Goal: Information Seeking & Learning: Learn about a topic

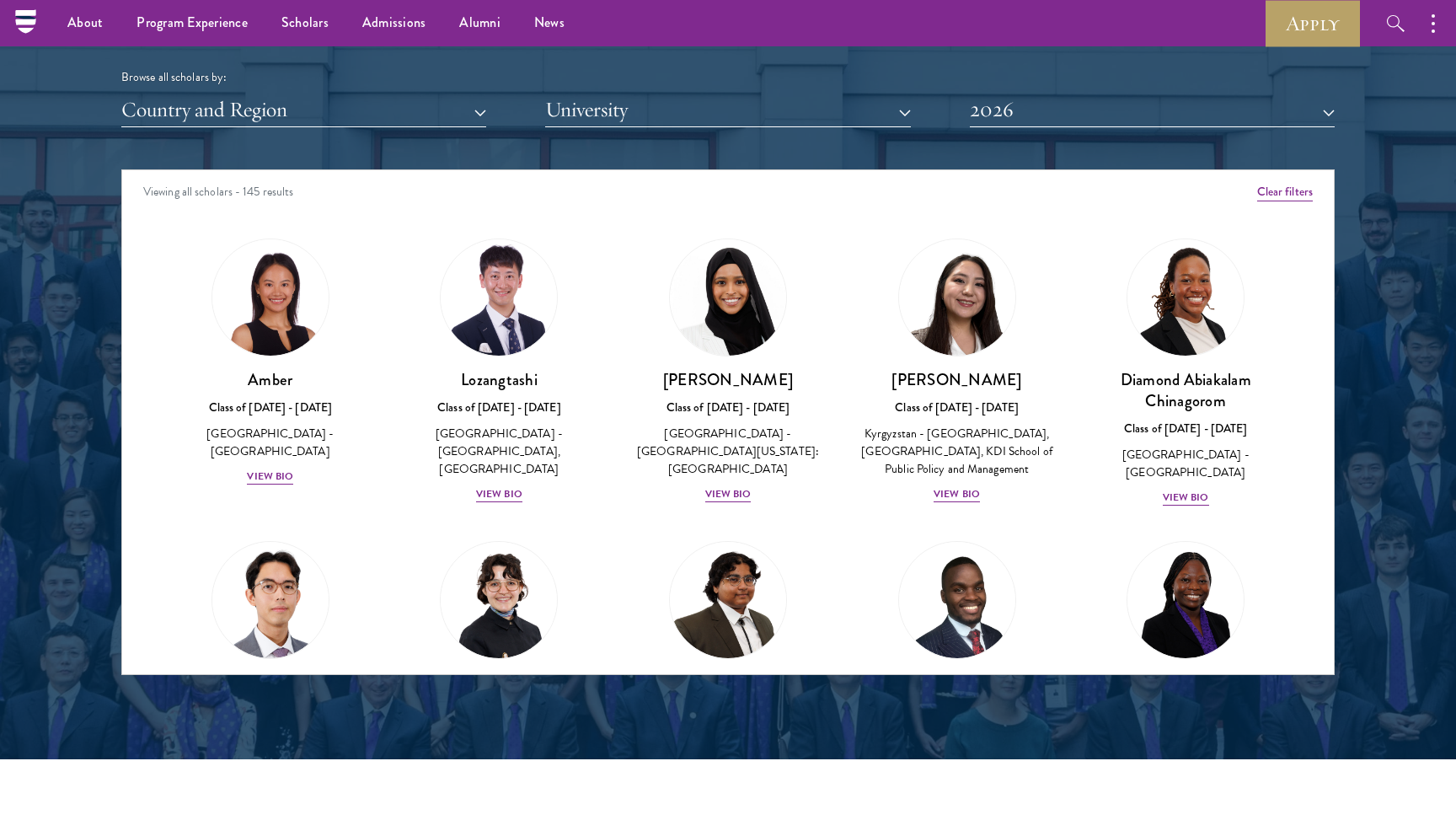
scroll to position [2060, 0]
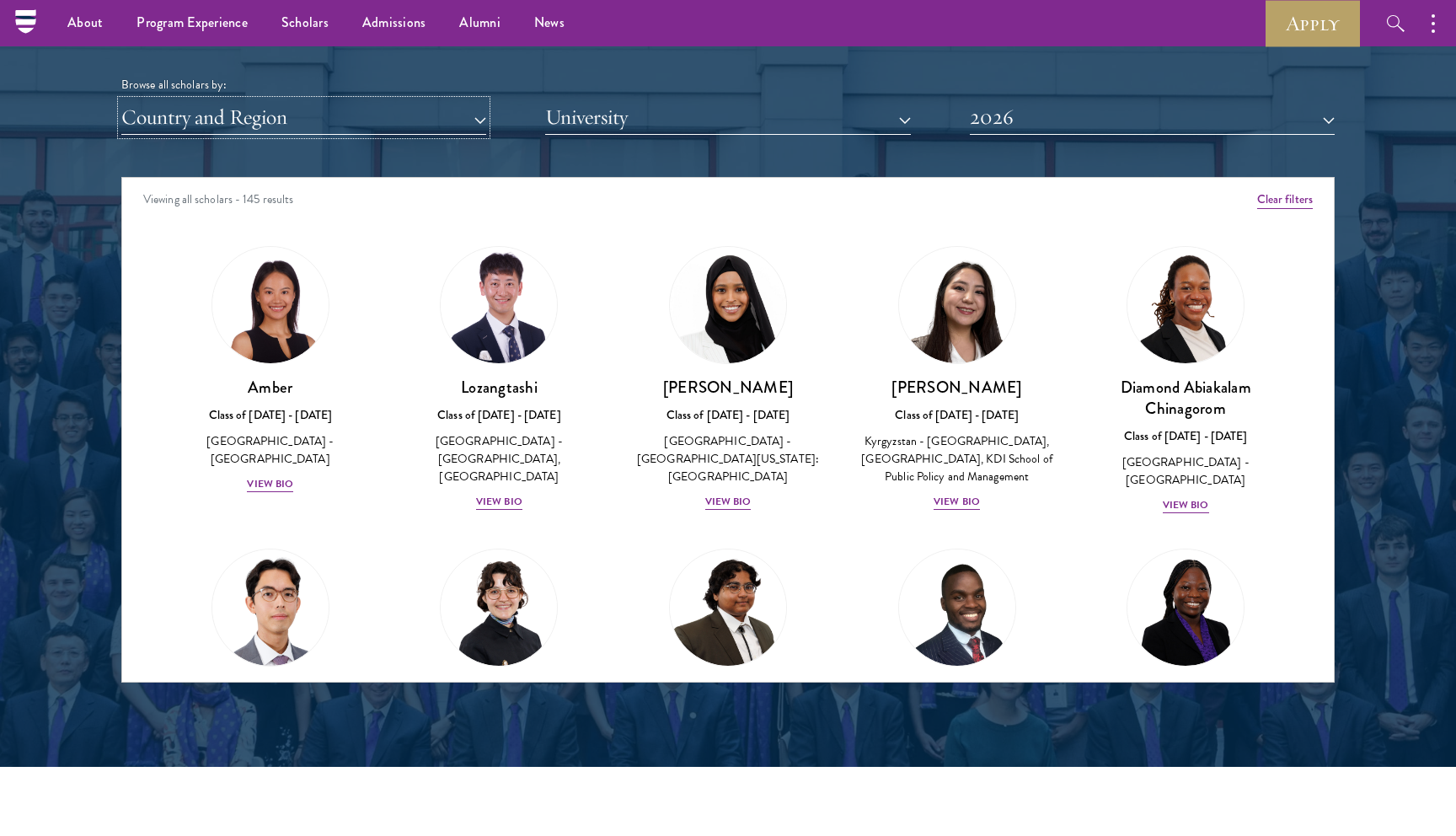
click at [245, 104] on button "Country and Region" at bounding box center [303, 117] width 365 height 35
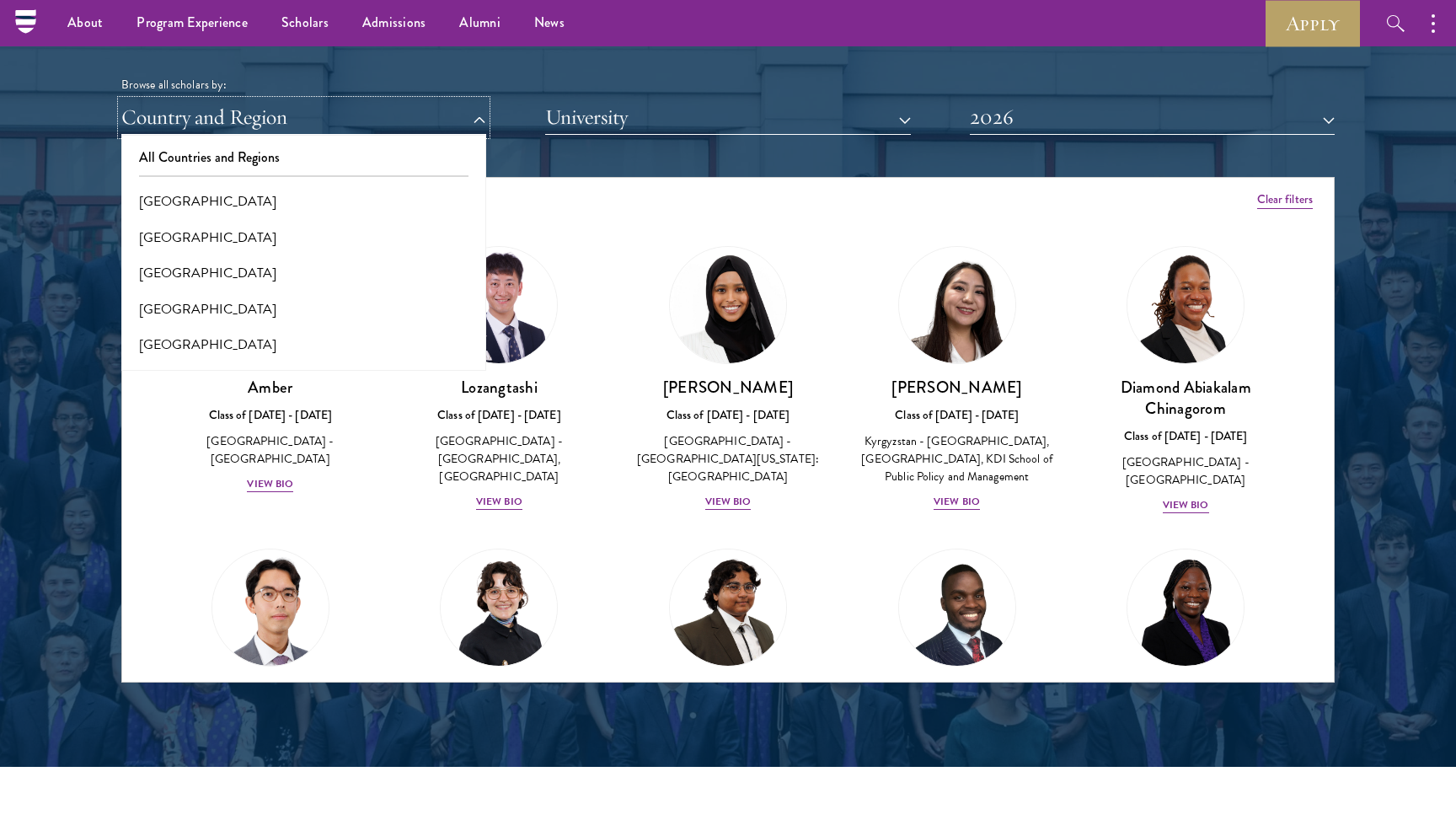
click at [203, 123] on button "Country and Region" at bounding box center [303, 117] width 365 height 35
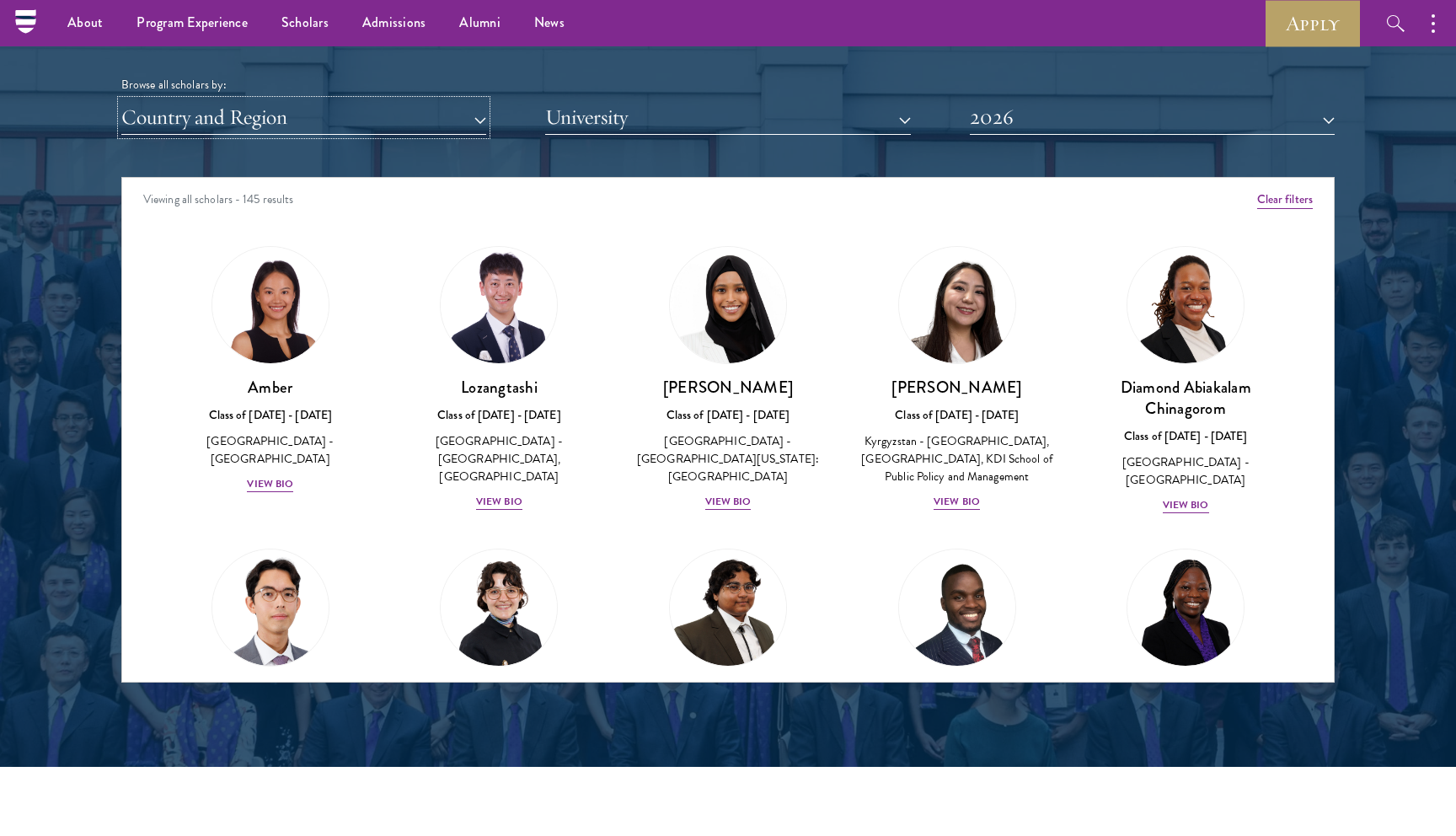
click at [198, 123] on button "Country and Region" at bounding box center [303, 117] width 365 height 35
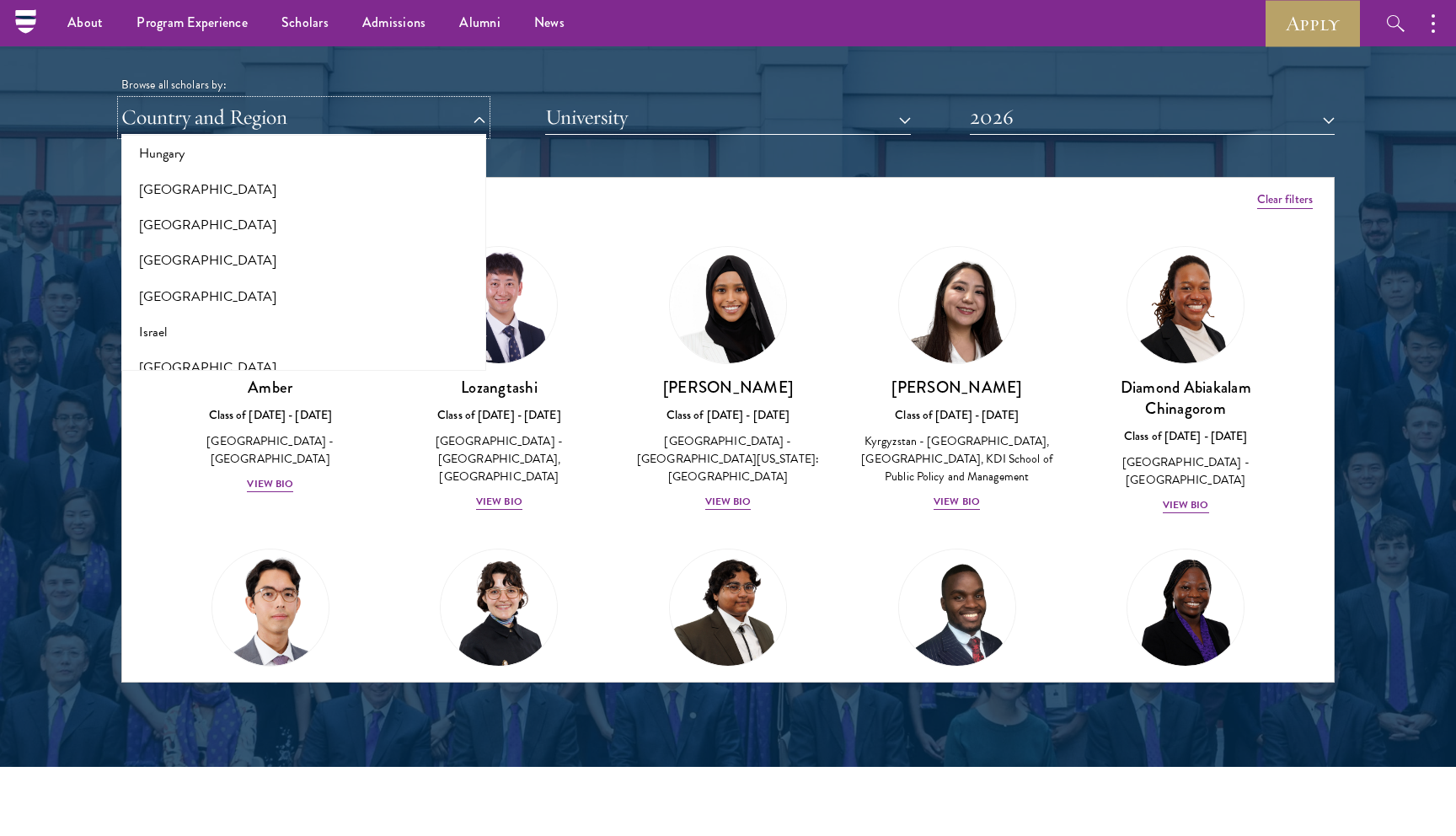
scroll to position [1339, 0]
click at [204, 187] on button "[GEOGRAPHIC_DATA]" at bounding box center [303, 185] width 355 height 35
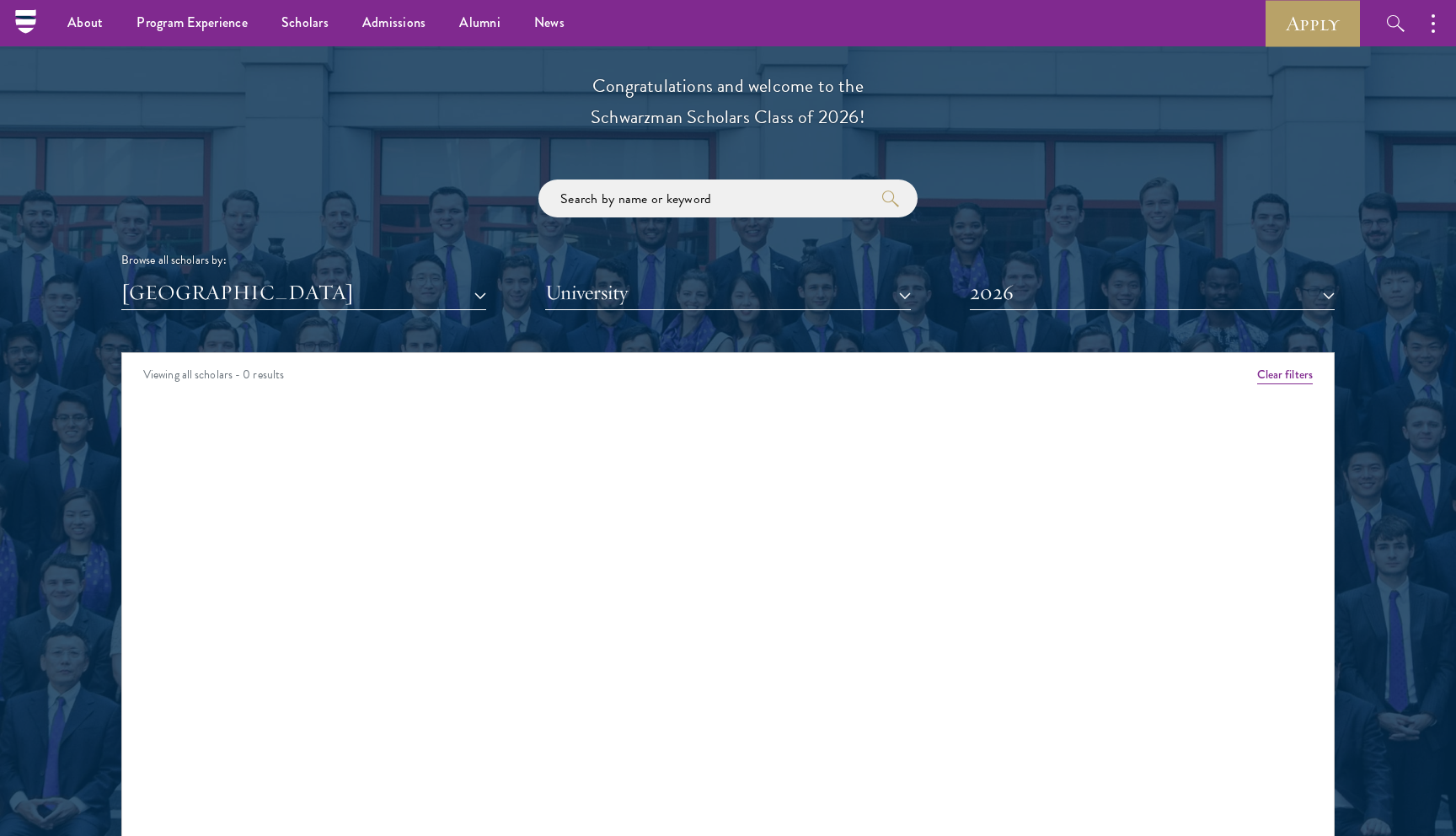
scroll to position [1884, 0]
click at [1001, 288] on button "2026" at bounding box center [1153, 293] width 365 height 35
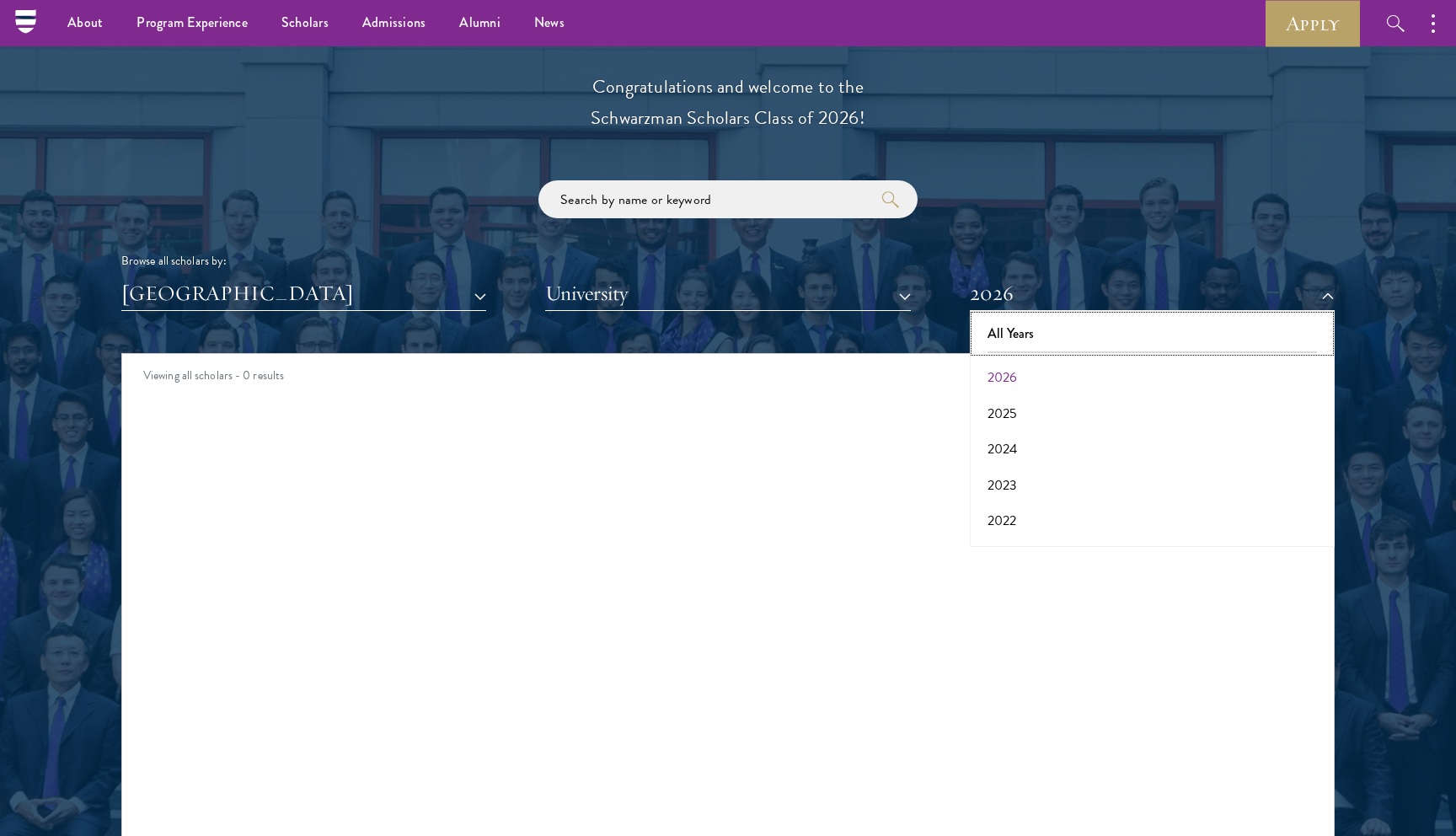
click at [1036, 339] on button "All Years" at bounding box center [1152, 334] width 355 height 35
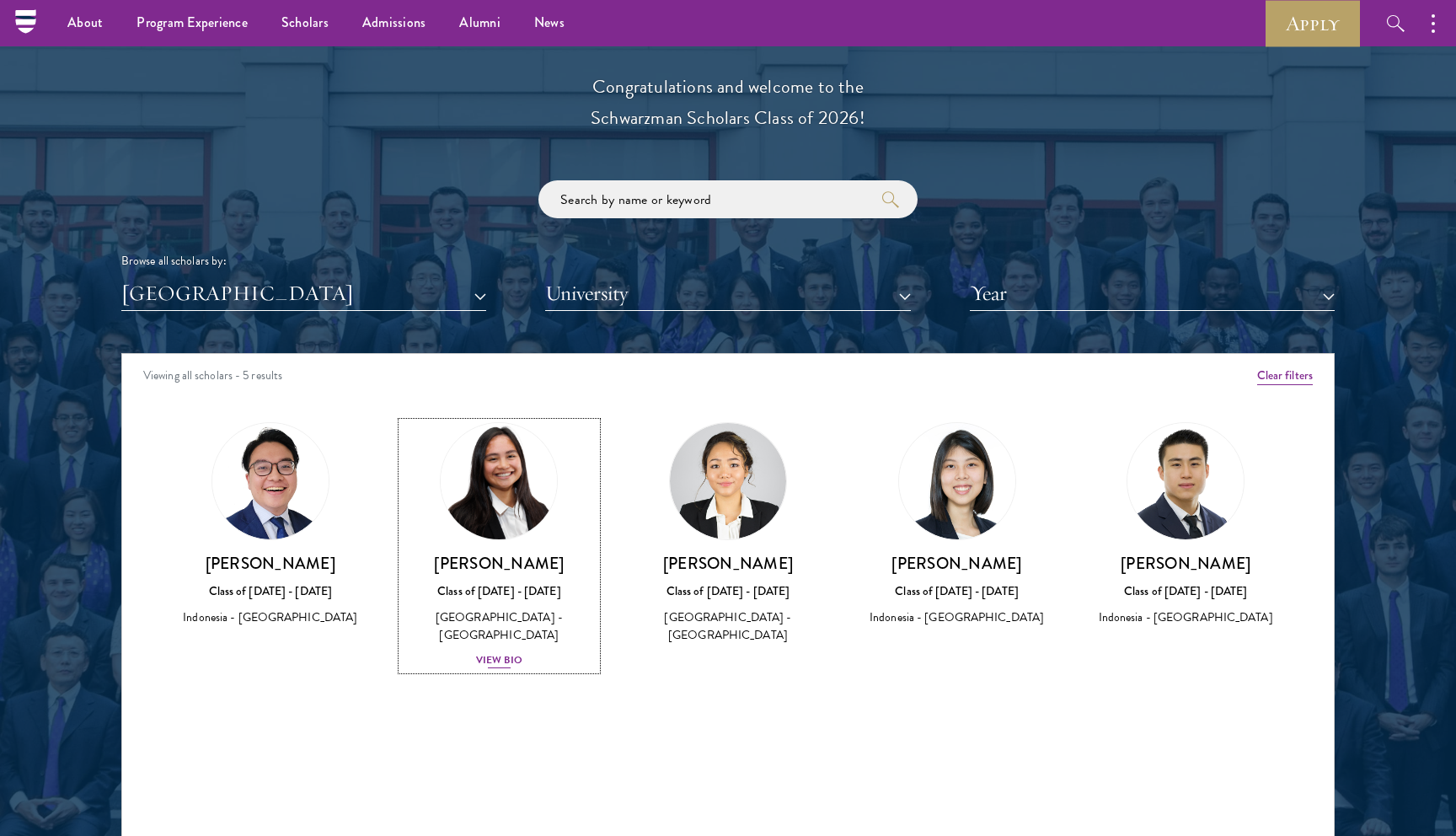
click at [490, 652] on div "View Bio" at bounding box center [499, 660] width 46 height 16
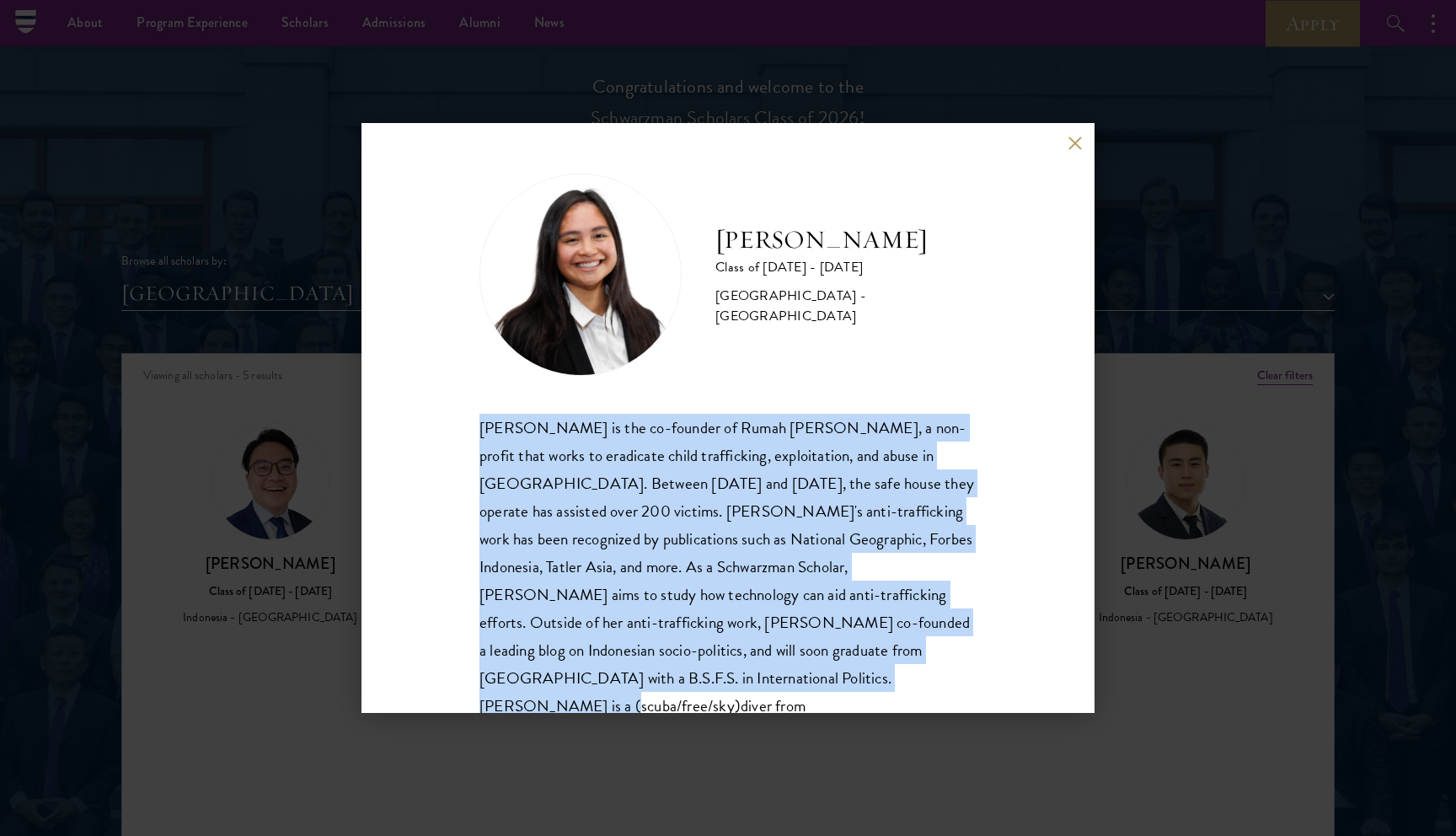
drag, startPoint x: 476, startPoint y: 426, endPoint x: 786, endPoint y: 684, distance: 403.3
click at [787, 684] on div "[PERSON_NAME] Class of [DATE] - [DATE] [GEOGRAPHIC_DATA] - [GEOGRAPHIC_DATA] [P…" at bounding box center [728, 418] width 733 height 590
copy div "[PERSON_NAME] is the co-founder of Rumah [PERSON_NAME], a non-profit that works…"
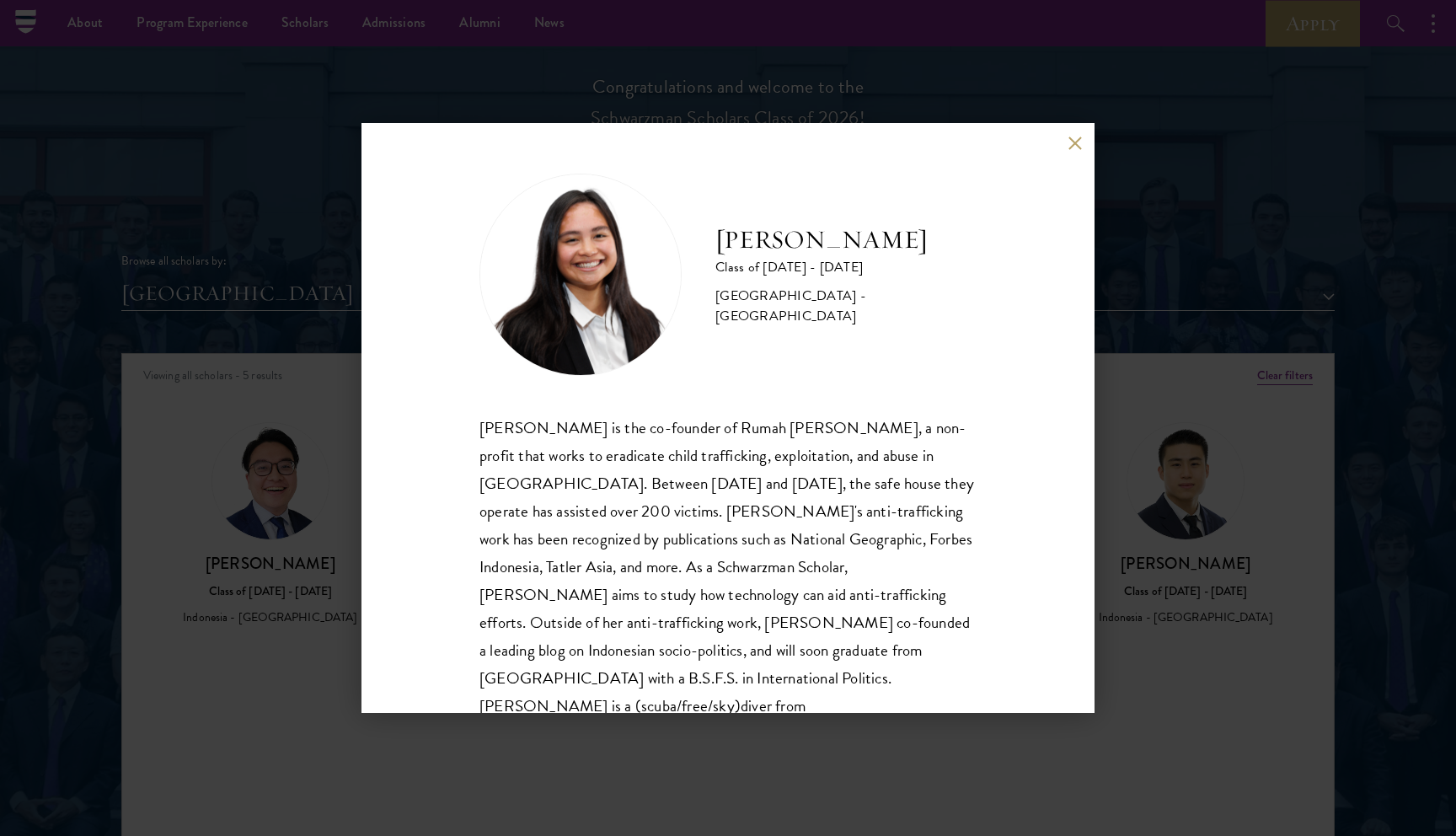
click at [211, 584] on div "[PERSON_NAME] Class of [DATE] - [DATE] [GEOGRAPHIC_DATA] - [GEOGRAPHIC_DATA] [P…" at bounding box center [728, 418] width 1456 height 836
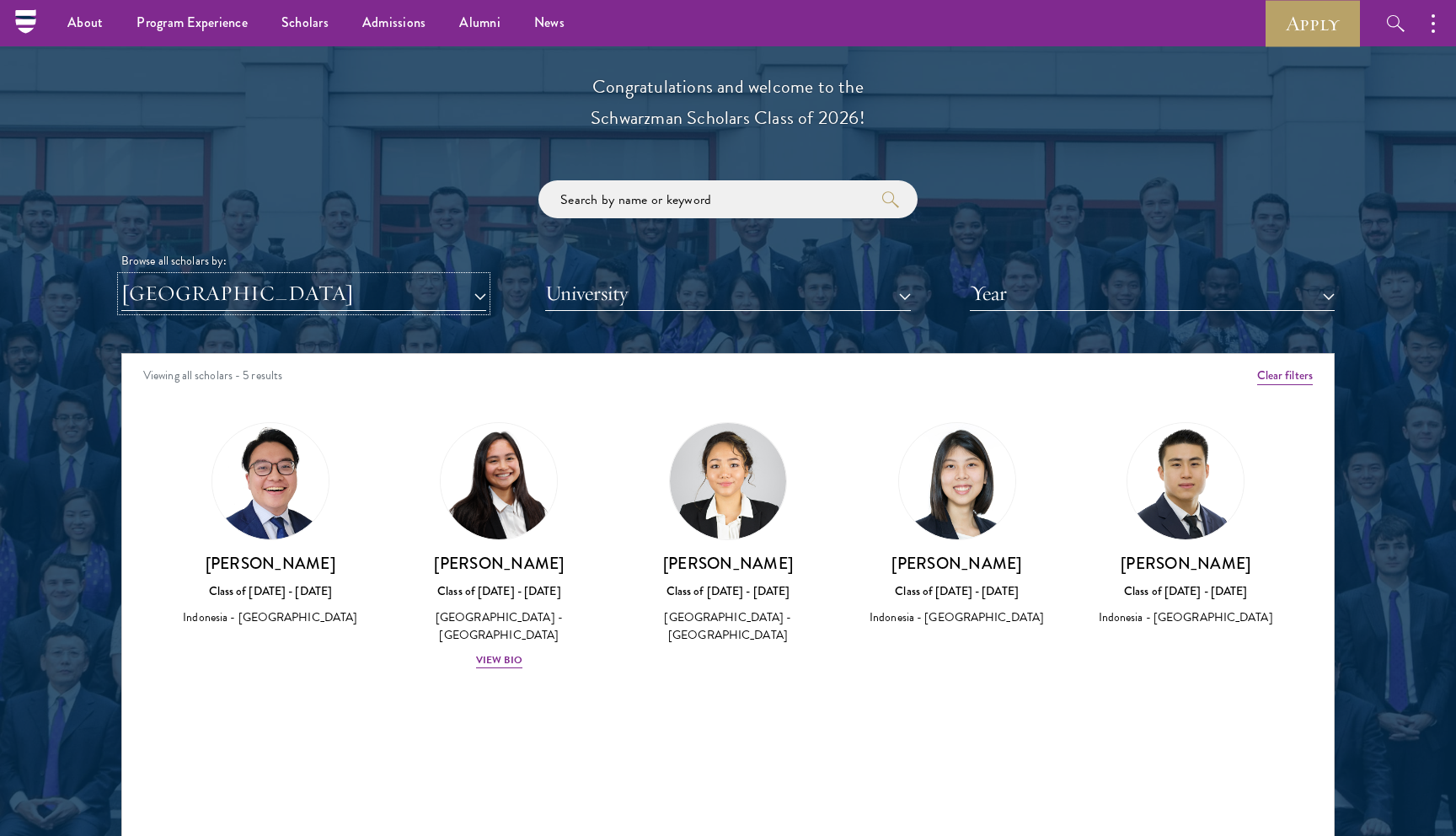
click at [276, 296] on button "[GEOGRAPHIC_DATA]" at bounding box center [303, 293] width 365 height 35
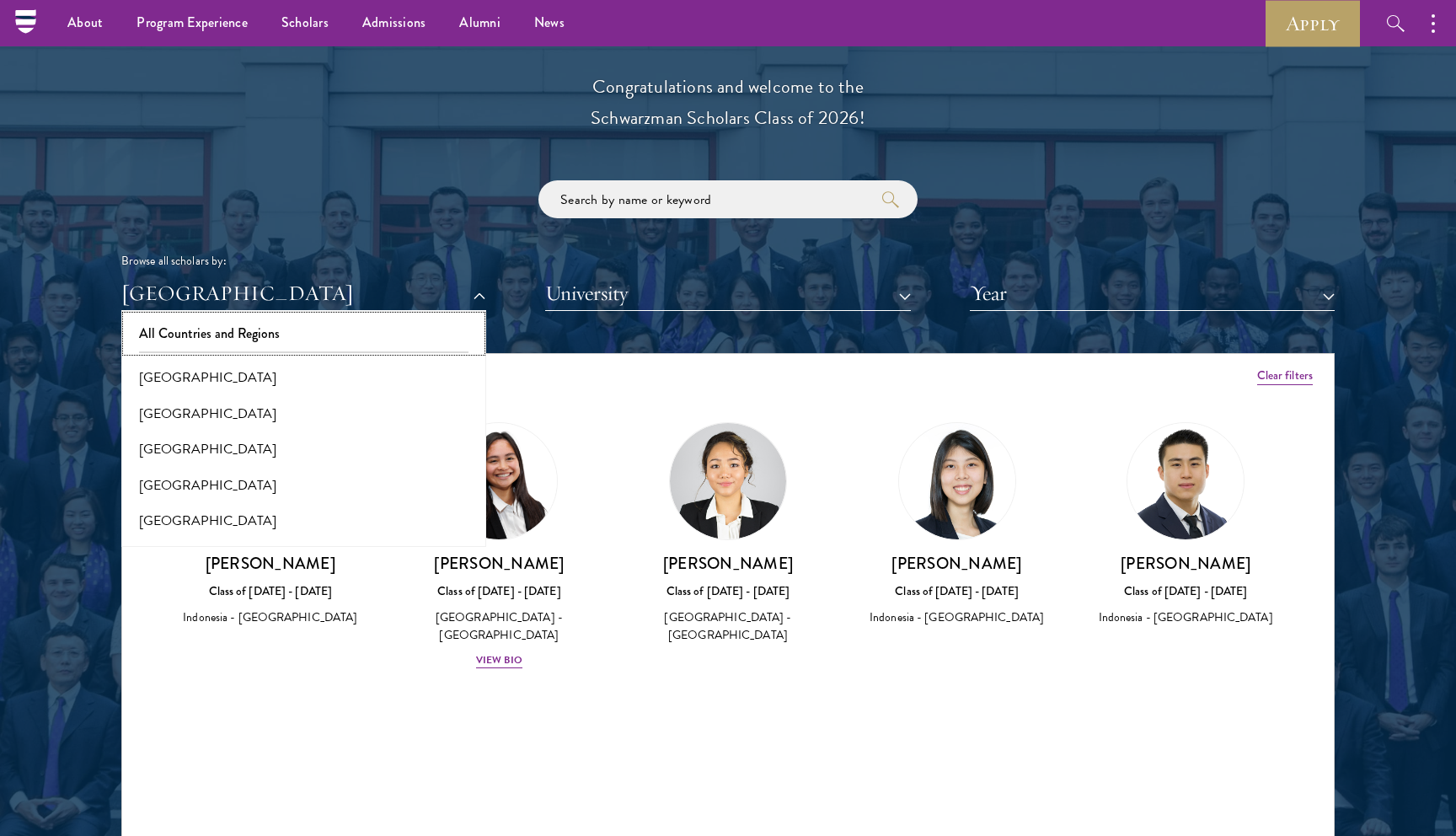
click at [211, 326] on button "All Countries and Regions" at bounding box center [303, 334] width 355 height 35
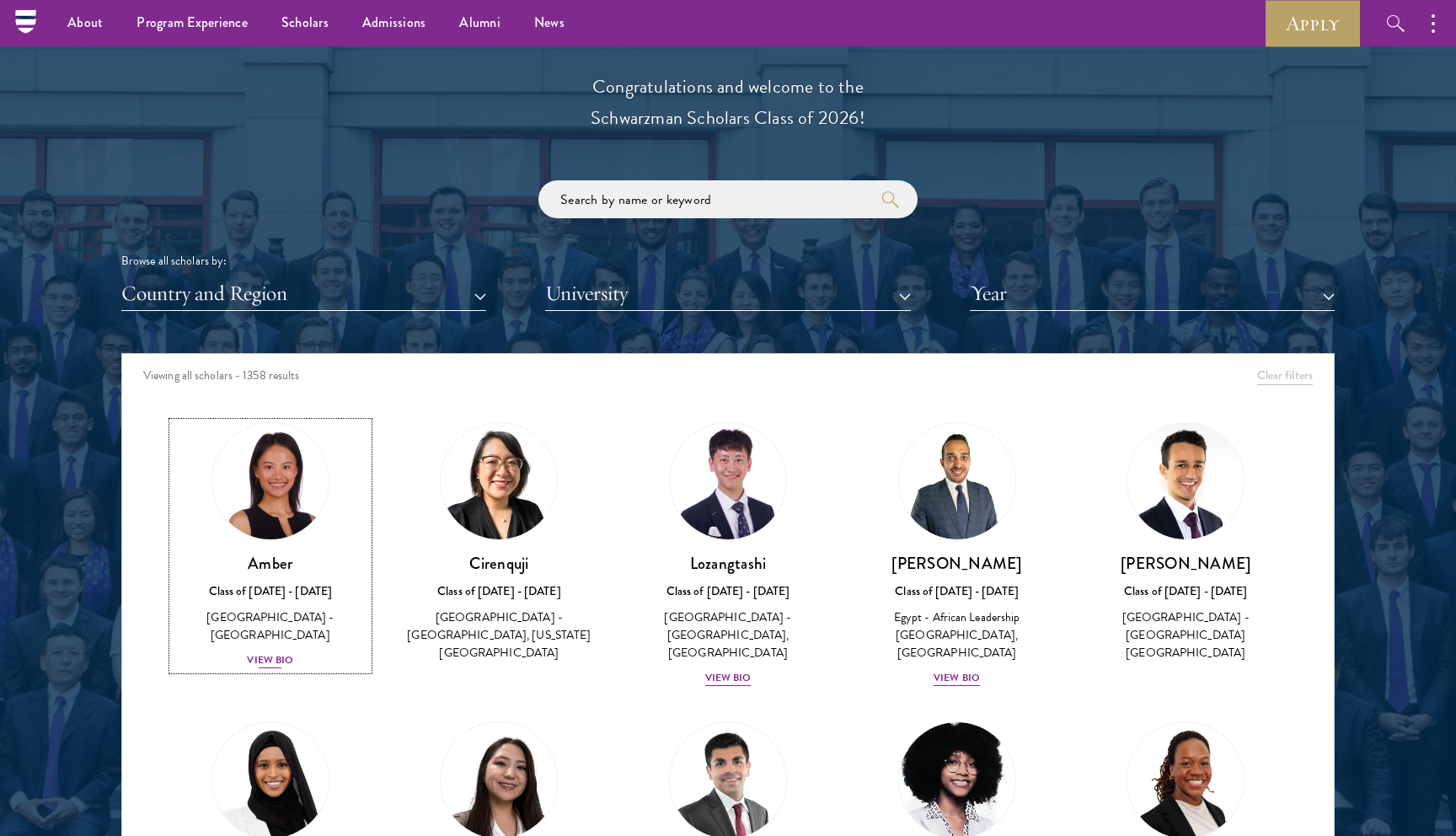
click at [269, 620] on div "[GEOGRAPHIC_DATA] - [GEOGRAPHIC_DATA]" at bounding box center [270, 626] width 195 height 35
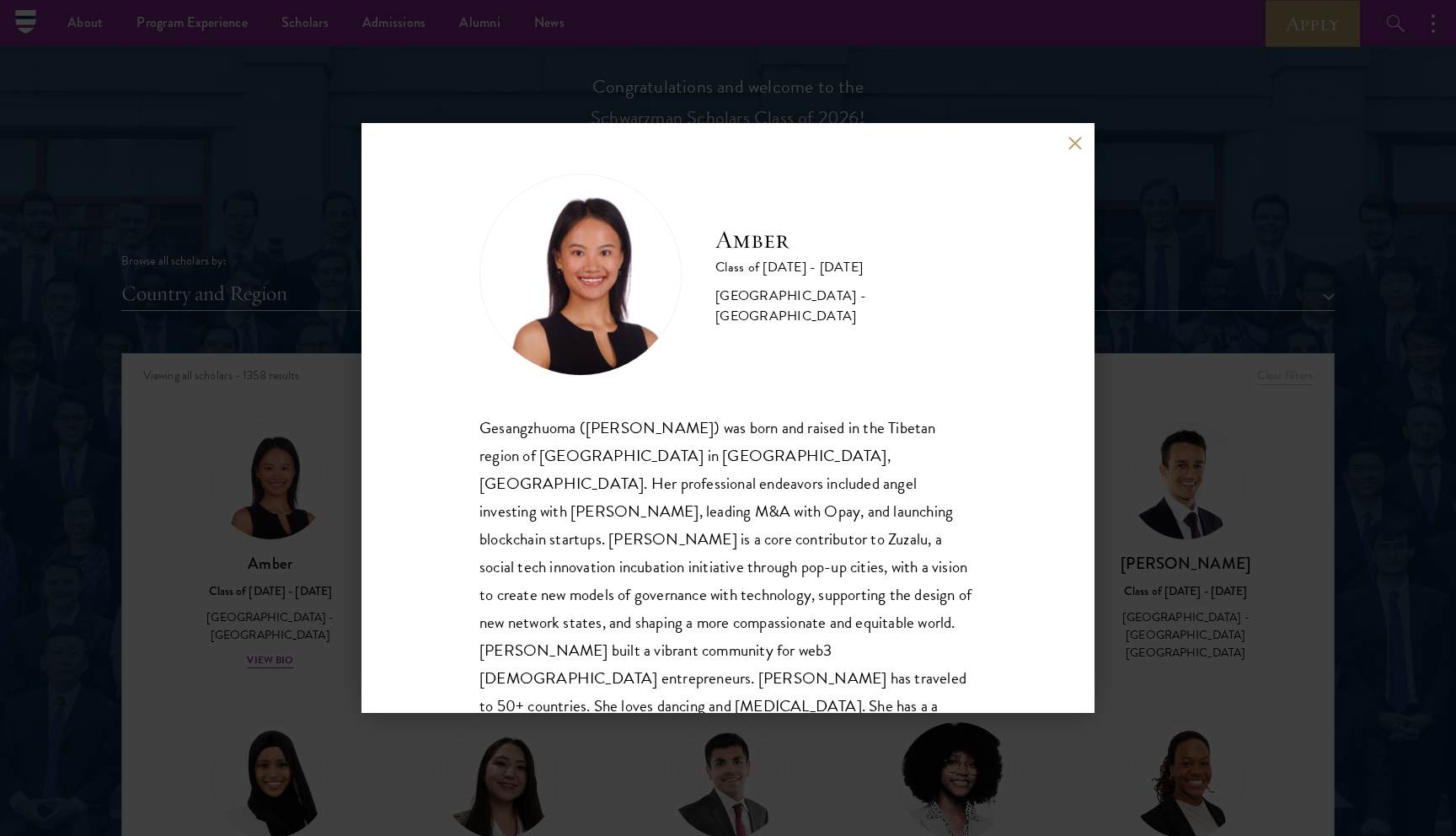
scroll to position [29, 0]
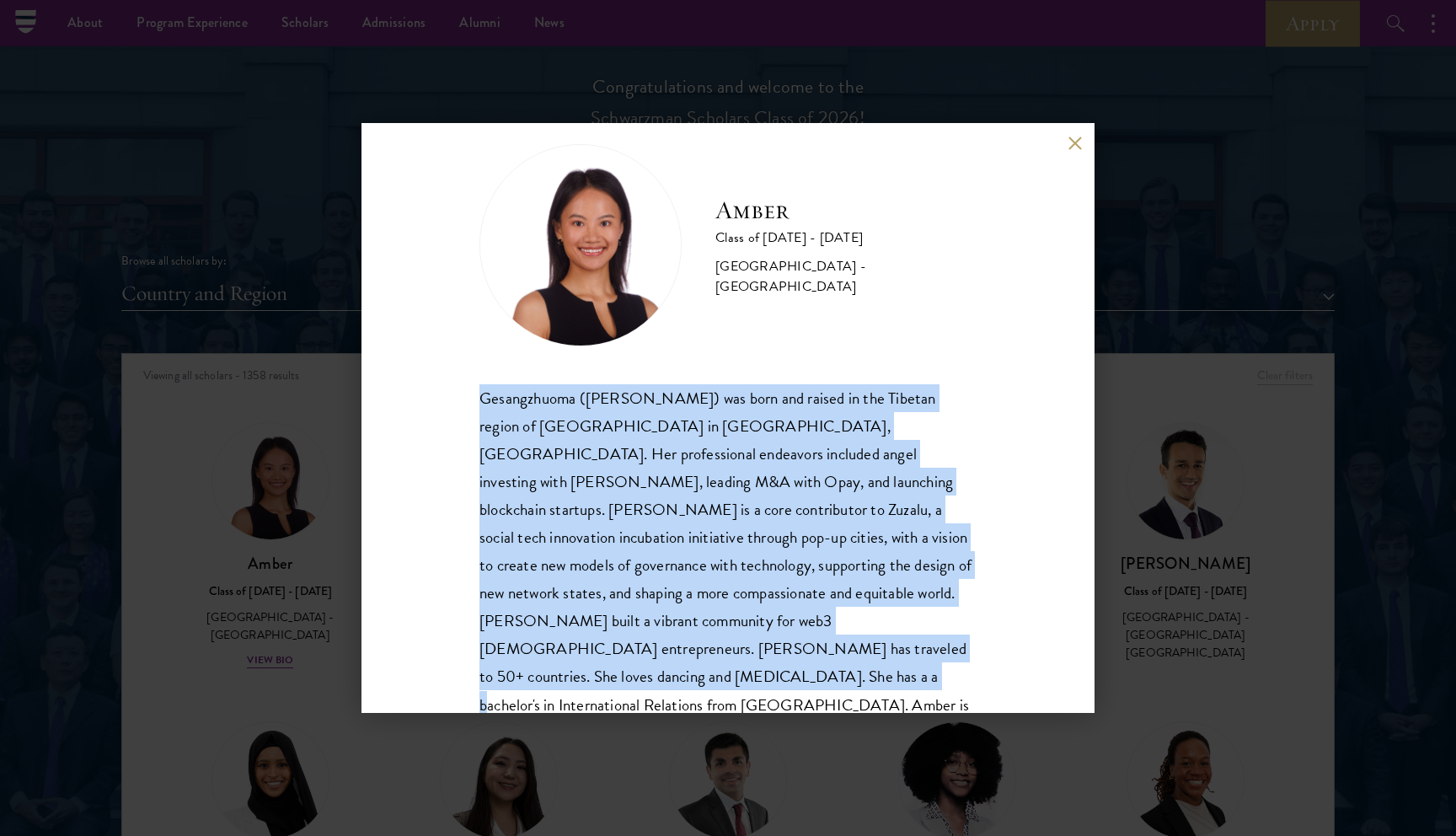
drag, startPoint x: 480, startPoint y: 401, endPoint x: 757, endPoint y: 640, distance: 365.9
click at [757, 640] on div "Gesangzhuoma ([PERSON_NAME]) was born and raised in the Tibetan region of [GEOG…" at bounding box center [728, 565] width 497 height 363
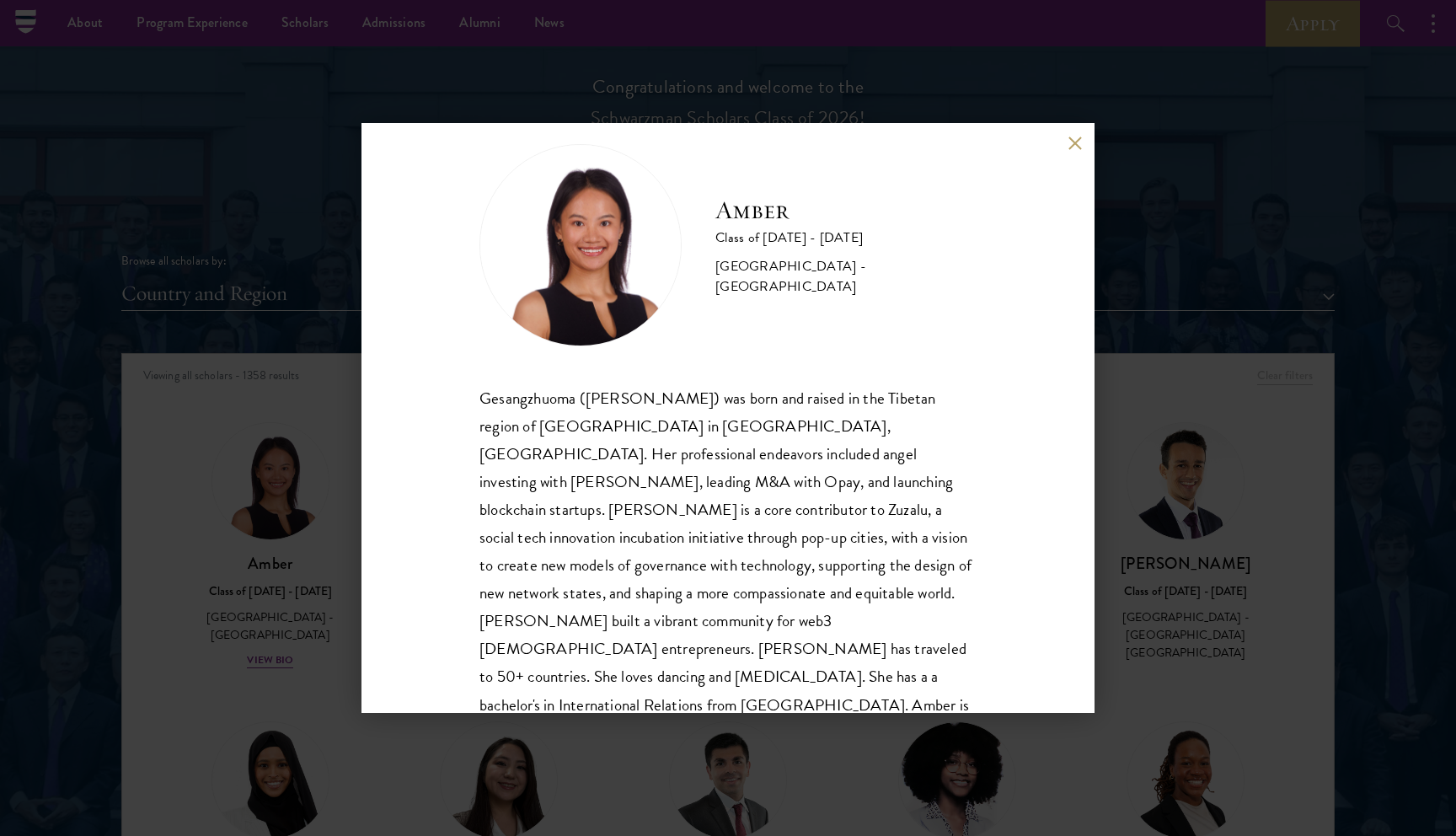
click at [330, 517] on div "Amber Class of [DATE] - [DATE] [GEOGRAPHIC_DATA] - [GEOGRAPHIC_DATA] Gesangzhuo…" at bounding box center [728, 418] width 1456 height 836
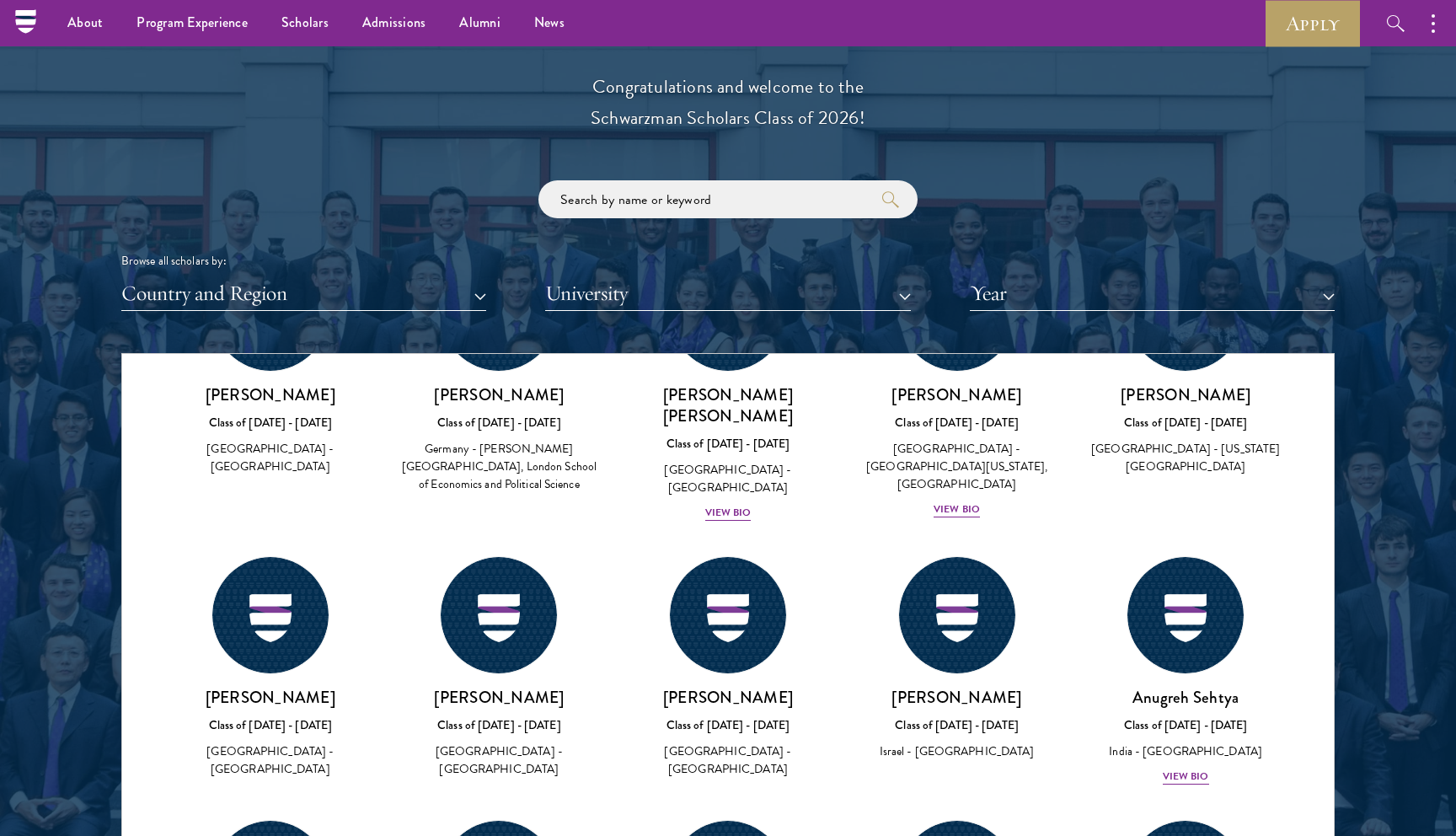
scroll to position [57814, 0]
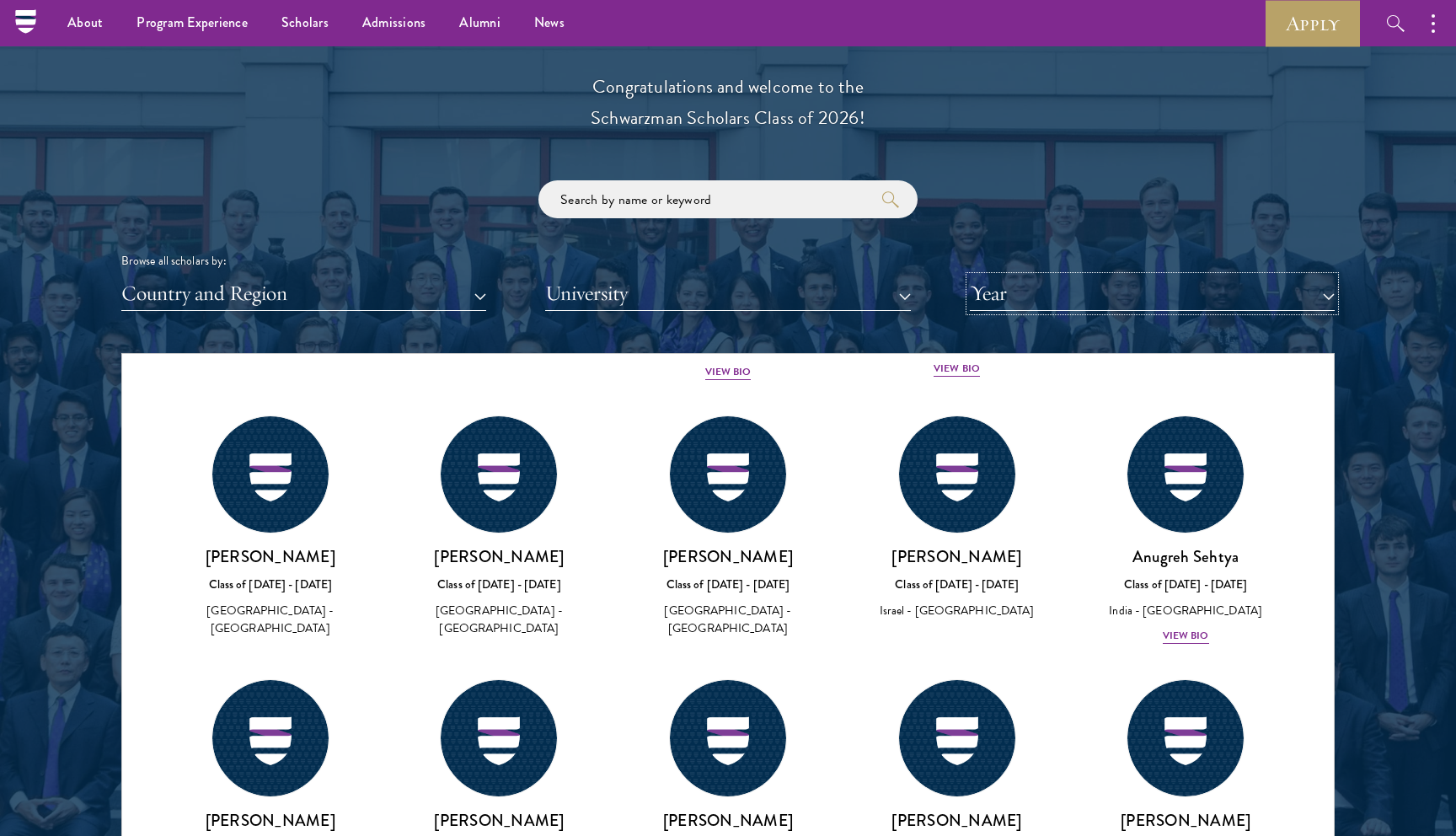
click at [988, 280] on button "Year" at bounding box center [1153, 293] width 365 height 35
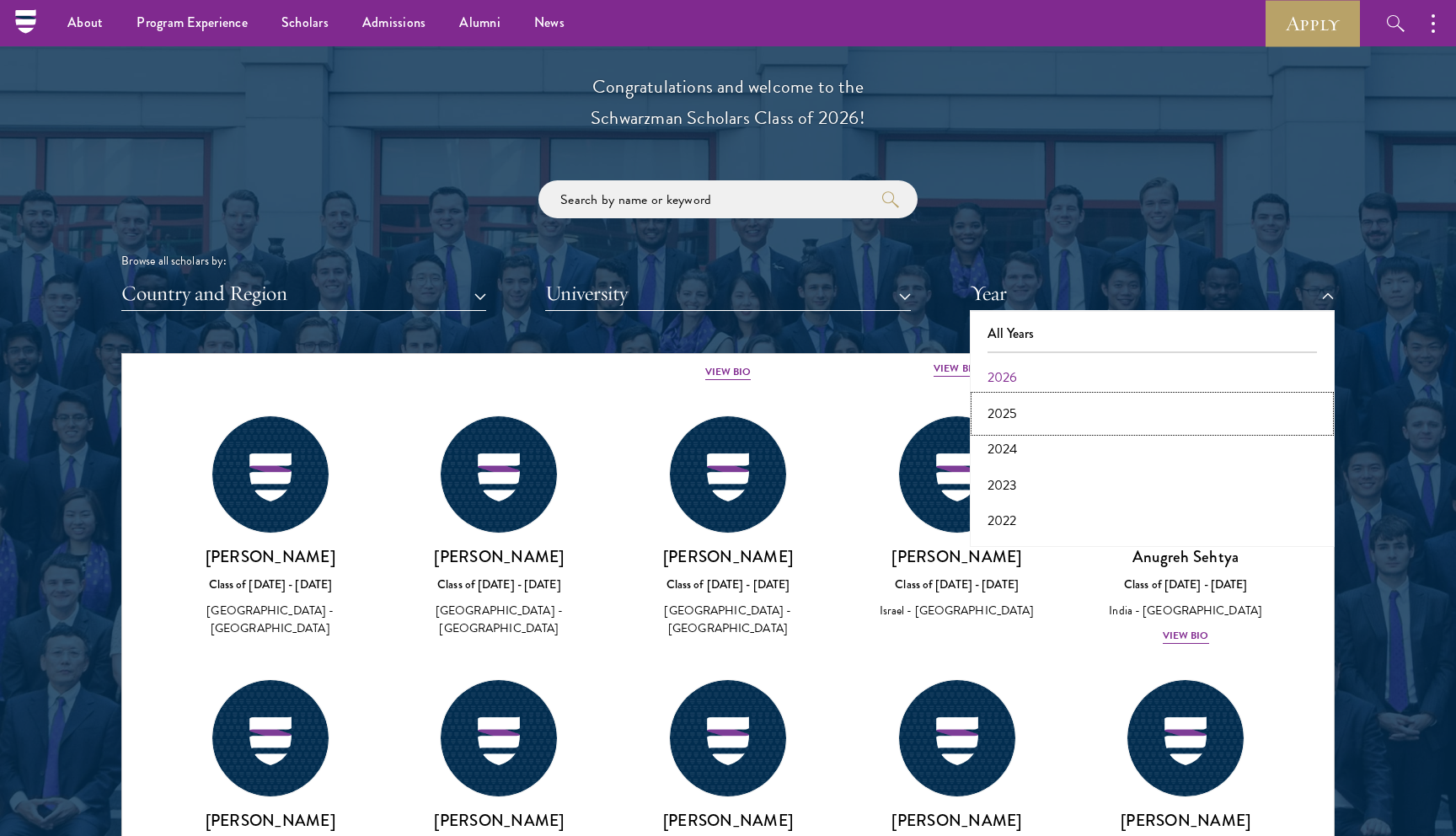
click at [1006, 403] on button "2025" at bounding box center [1152, 414] width 355 height 35
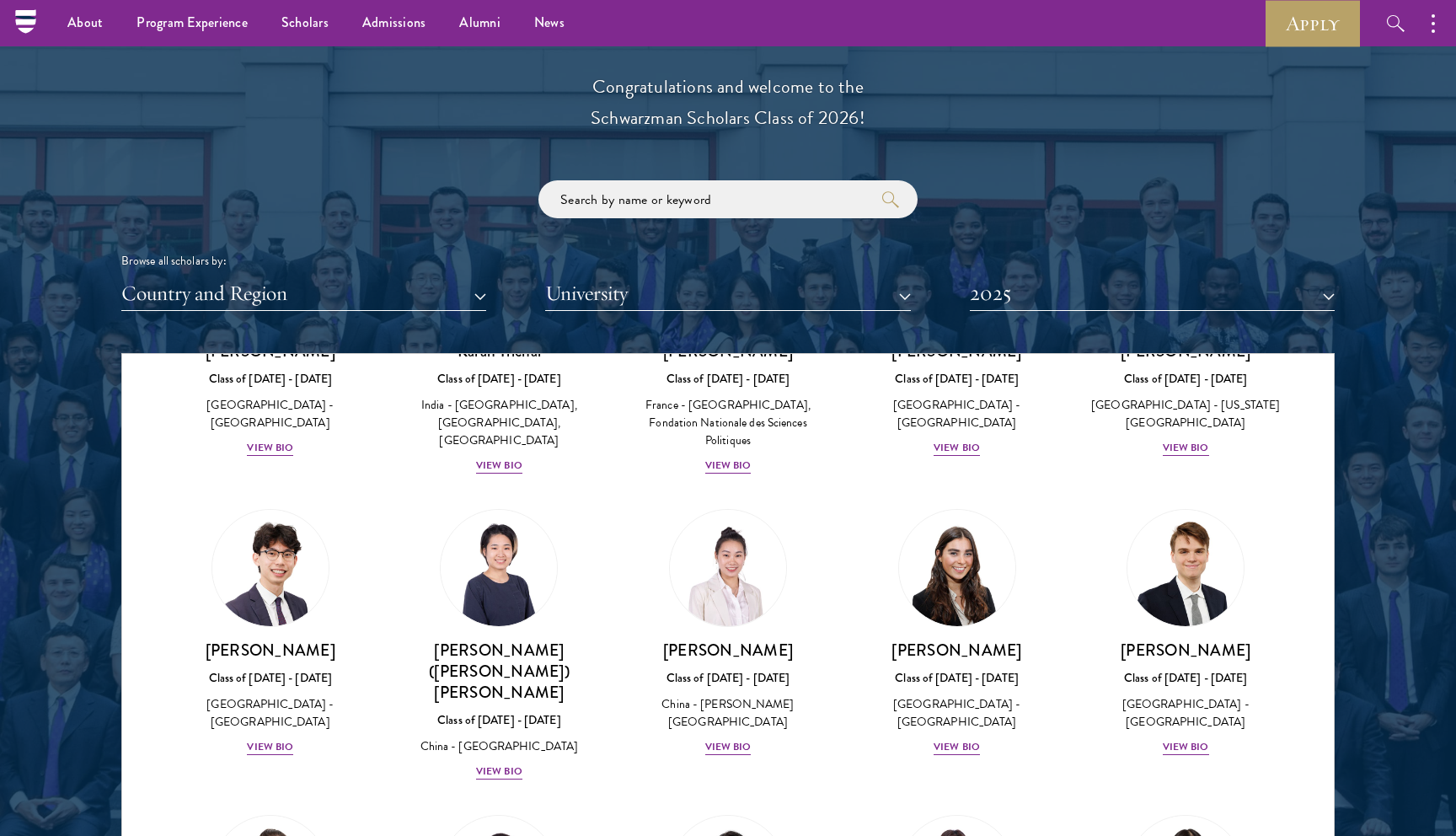
scroll to position [7589, 0]
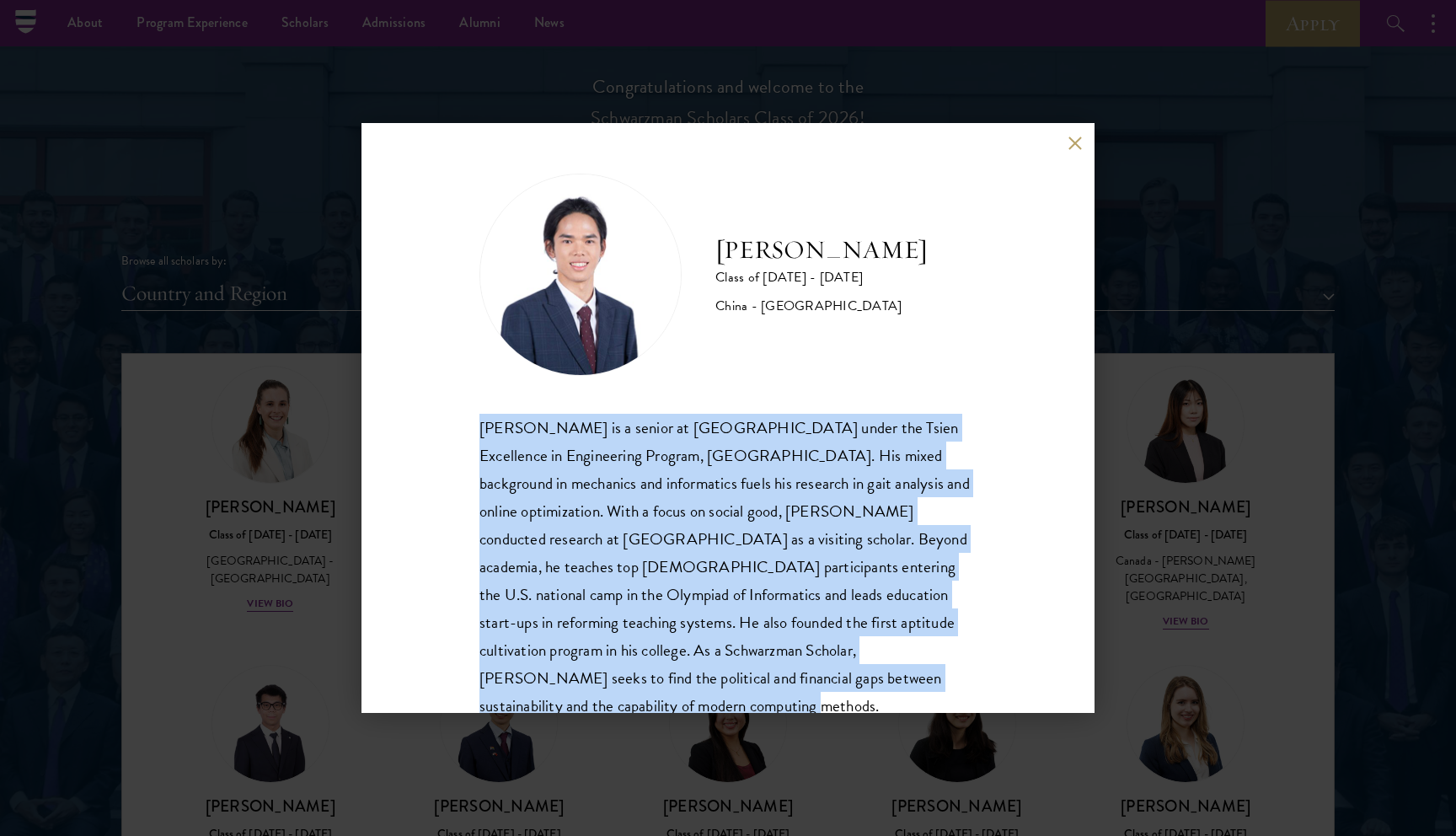
scroll to position [29, 0]
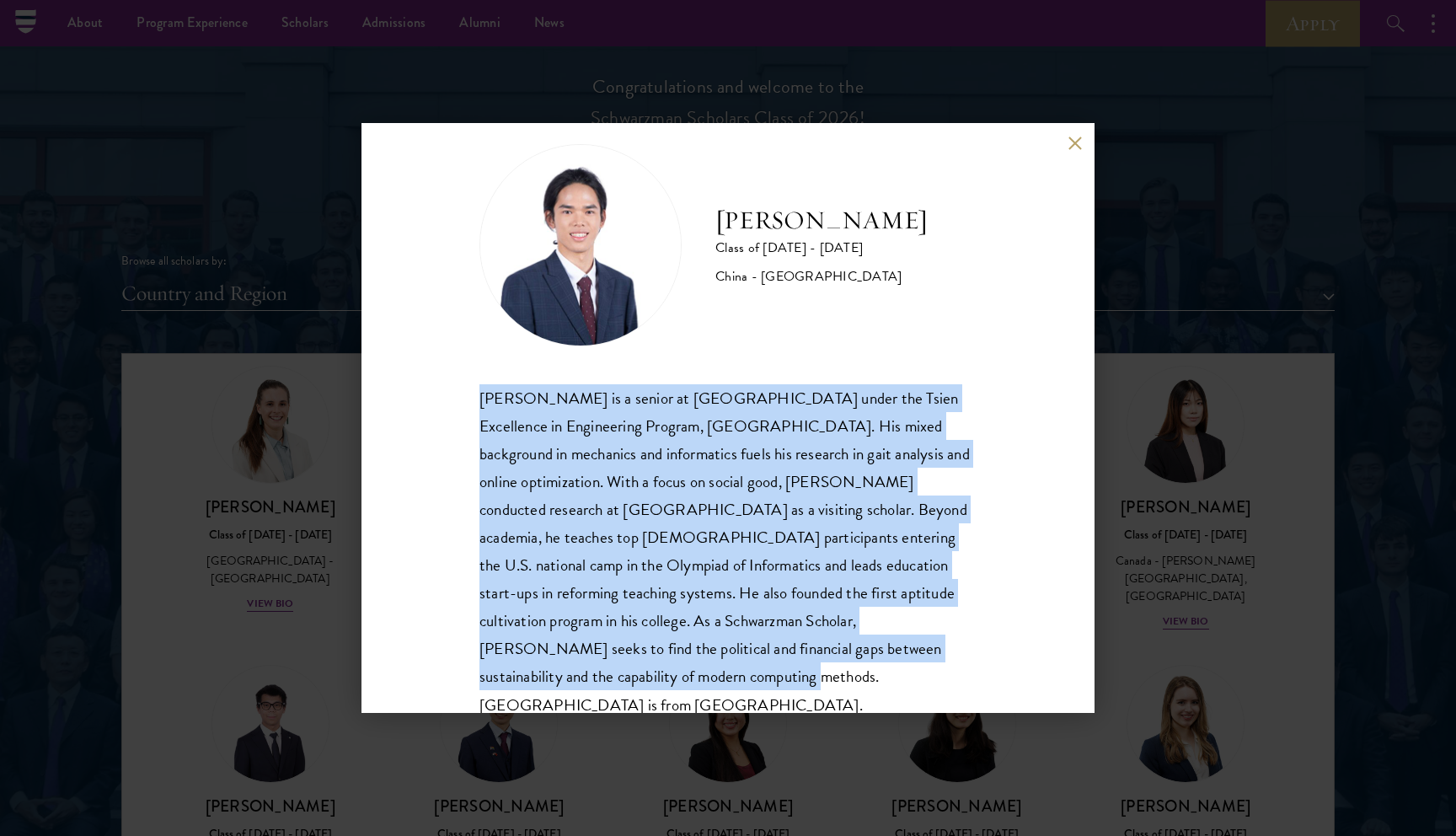
drag, startPoint x: 469, startPoint y: 427, endPoint x: 882, endPoint y: 644, distance: 466.5
click at [882, 644] on div "[PERSON_NAME] Class of [DATE] - [DATE] [GEOGRAPHIC_DATA] - [GEOGRAPHIC_DATA] [P…" at bounding box center [728, 418] width 733 height 590
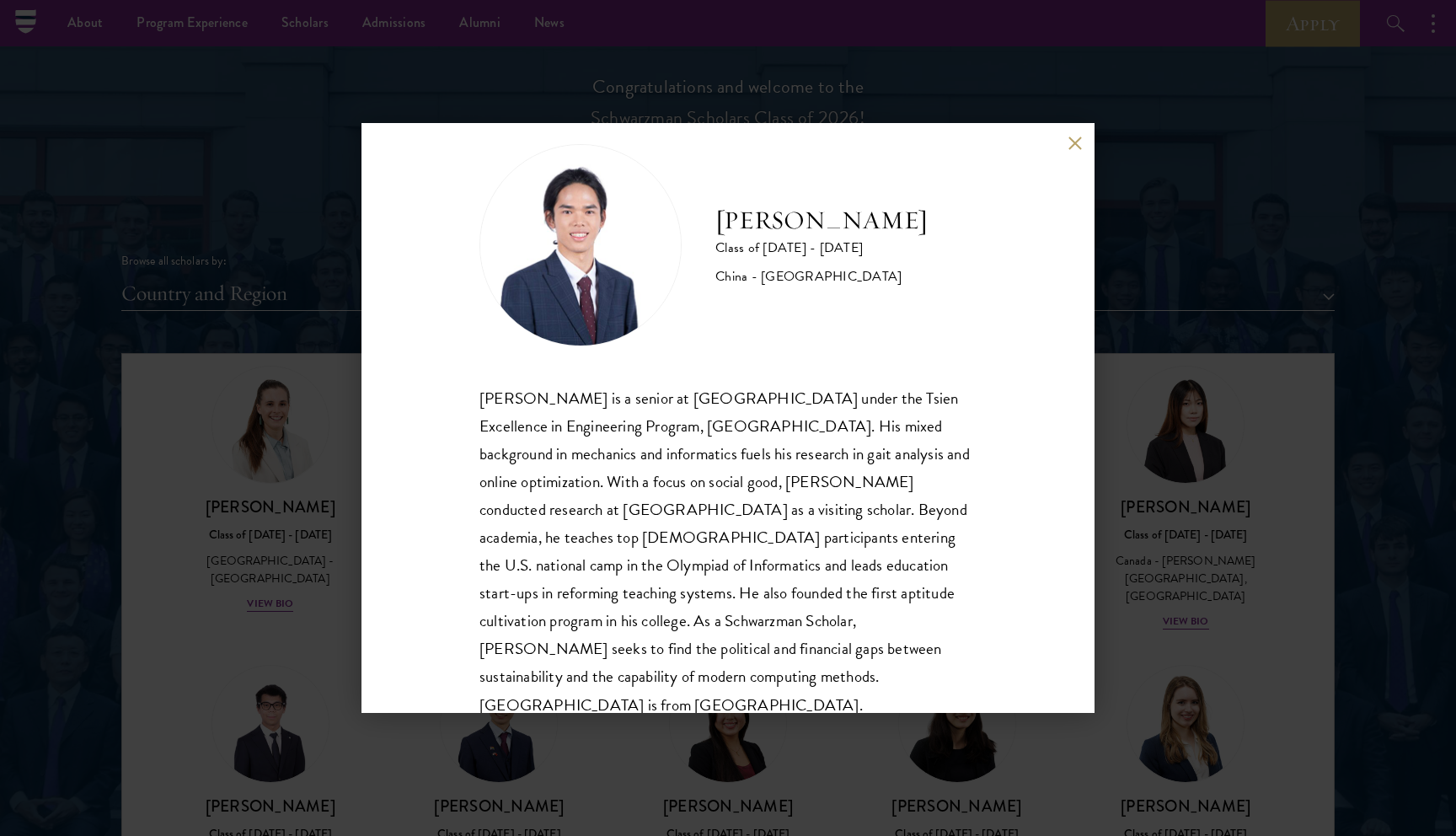
click at [925, 759] on div "[PERSON_NAME] Class of [DATE] - [DATE] [GEOGRAPHIC_DATA] - [GEOGRAPHIC_DATA] [P…" at bounding box center [728, 418] width 1456 height 836
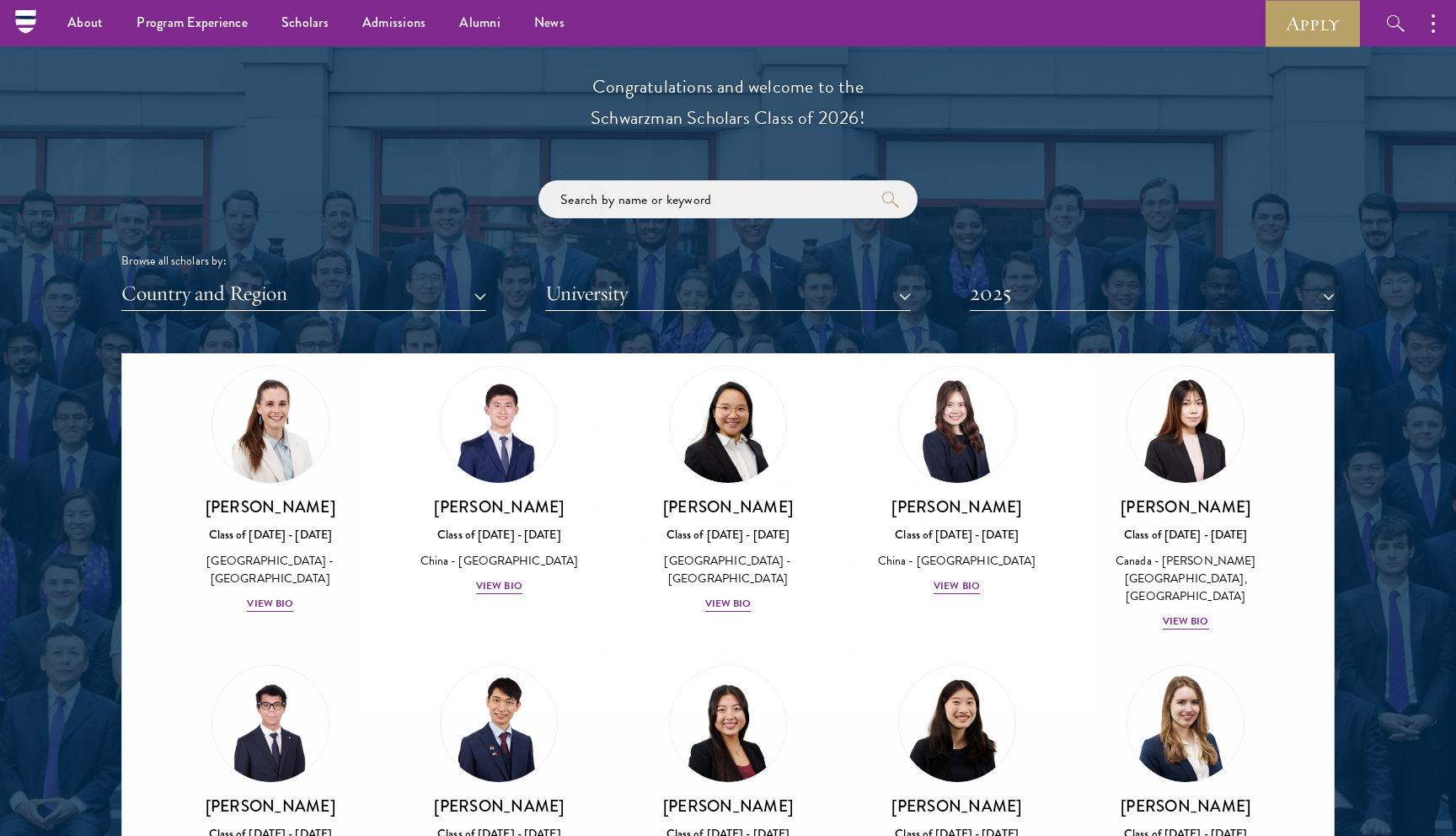
scroll to position [7658, 0]
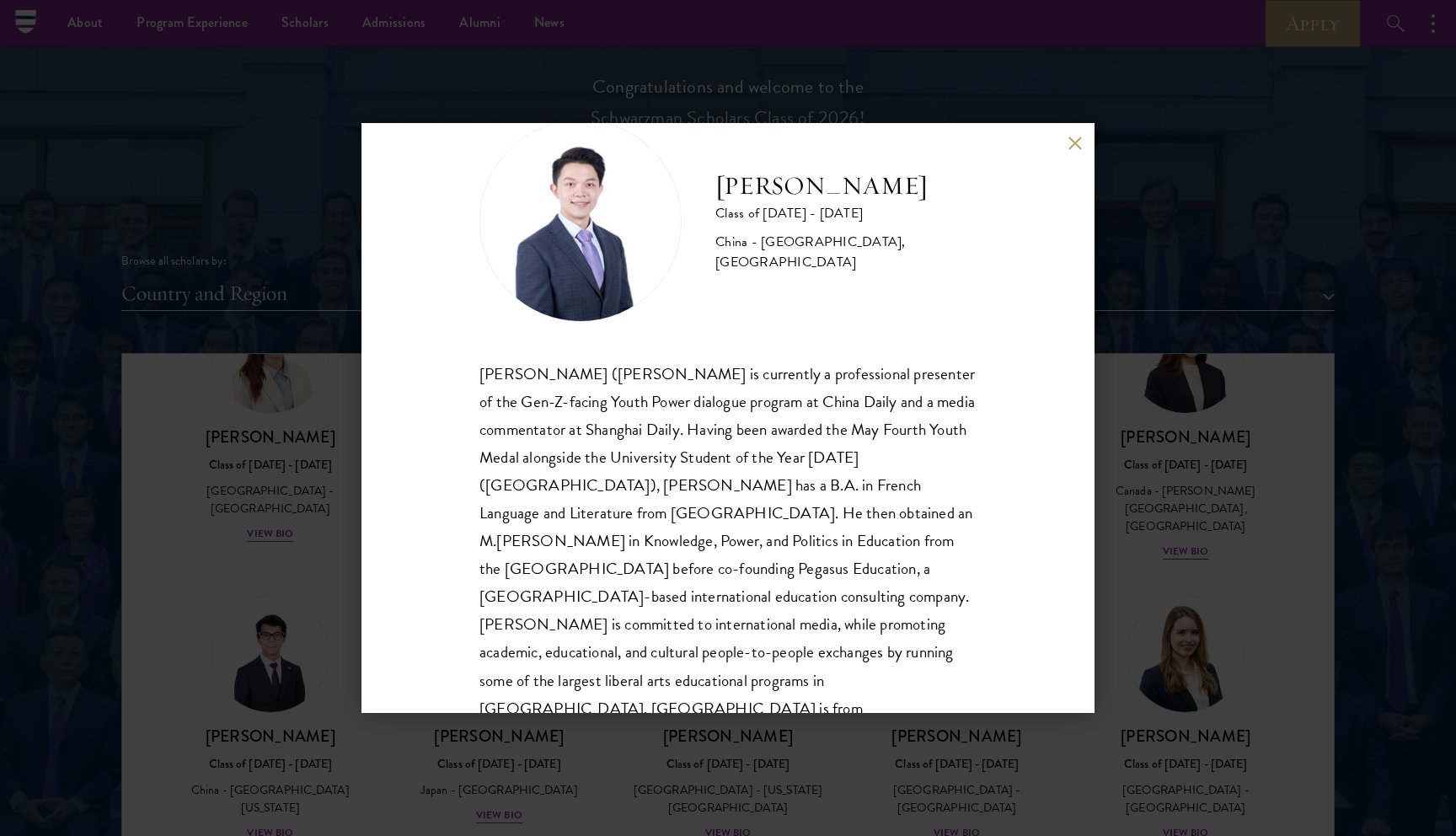
scroll to position [58, 0]
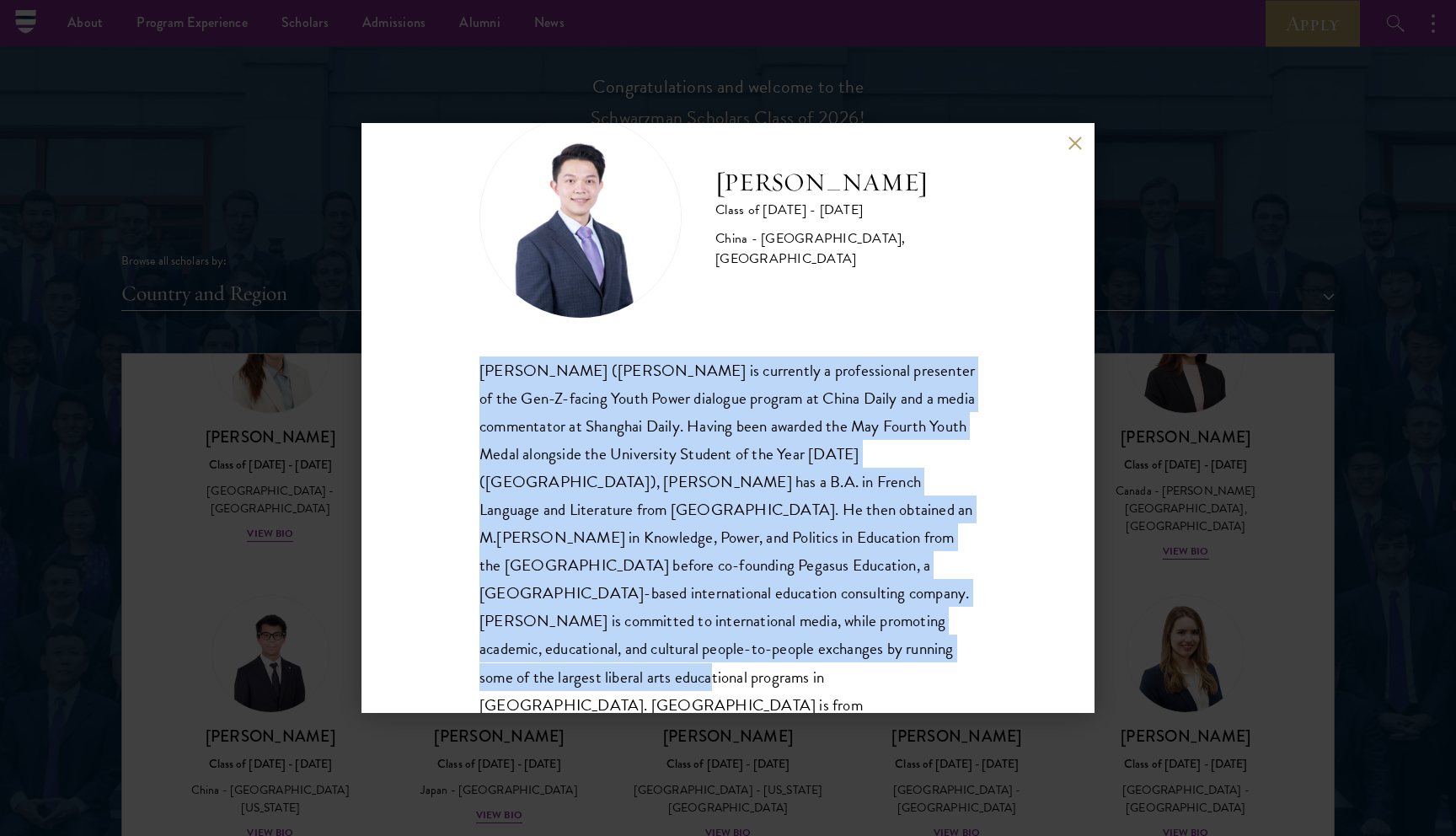
drag, startPoint x: 503, startPoint y: 364, endPoint x: 847, endPoint y: 648, distance: 446.1
click at [847, 648] on div "[PERSON_NAME] Class of [DATE] - [DATE] [GEOGRAPHIC_DATA] - [GEOGRAPHIC_DATA], […" at bounding box center [728, 418] width 733 height 590
copy div "[PERSON_NAME] ([PERSON_NAME] is currently a professional presenter of the Gen-Z…"
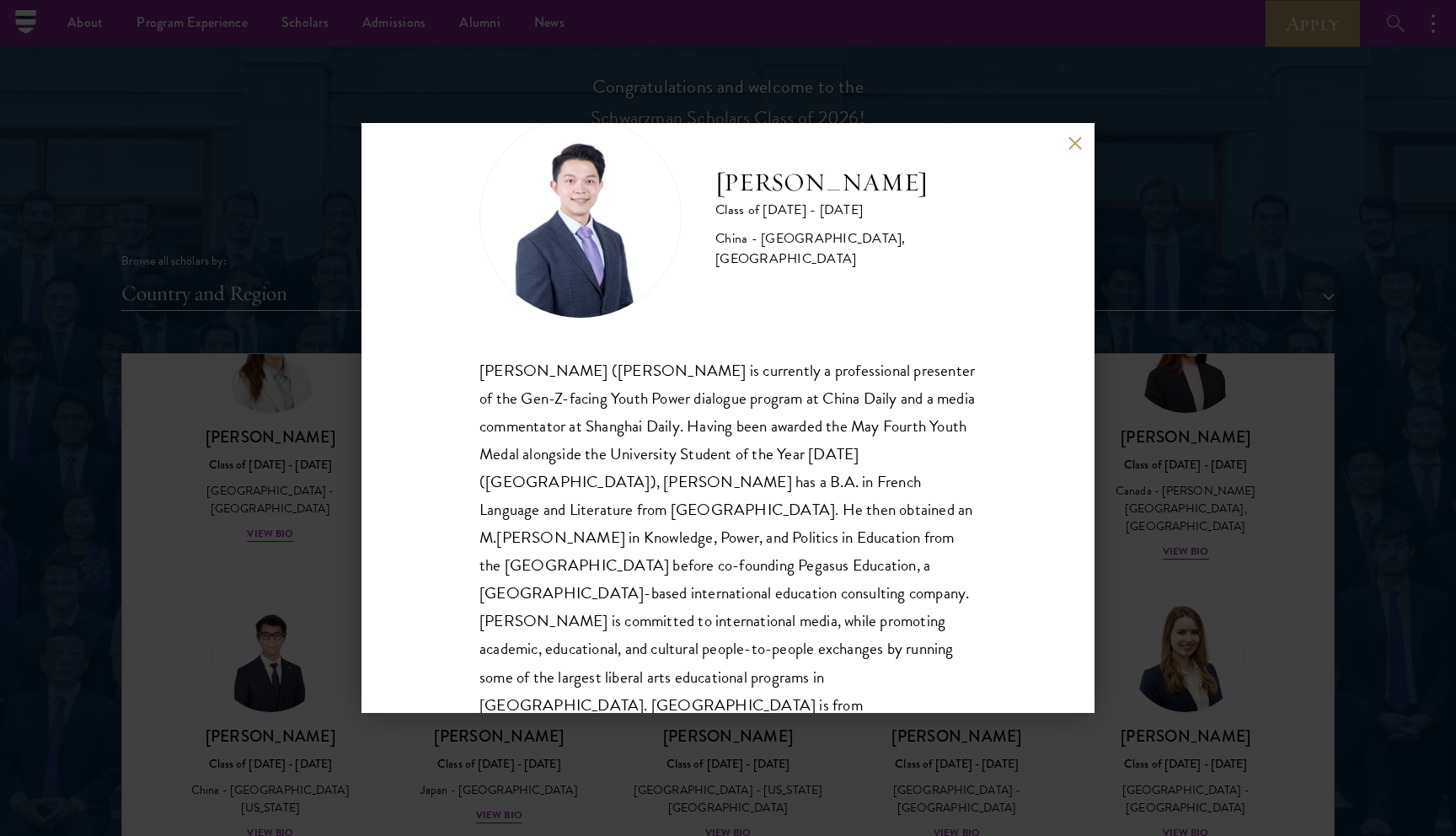
click at [1230, 543] on div "[PERSON_NAME] Class of [DATE] - [DATE] [GEOGRAPHIC_DATA] - [GEOGRAPHIC_DATA], […" at bounding box center [728, 418] width 1456 height 836
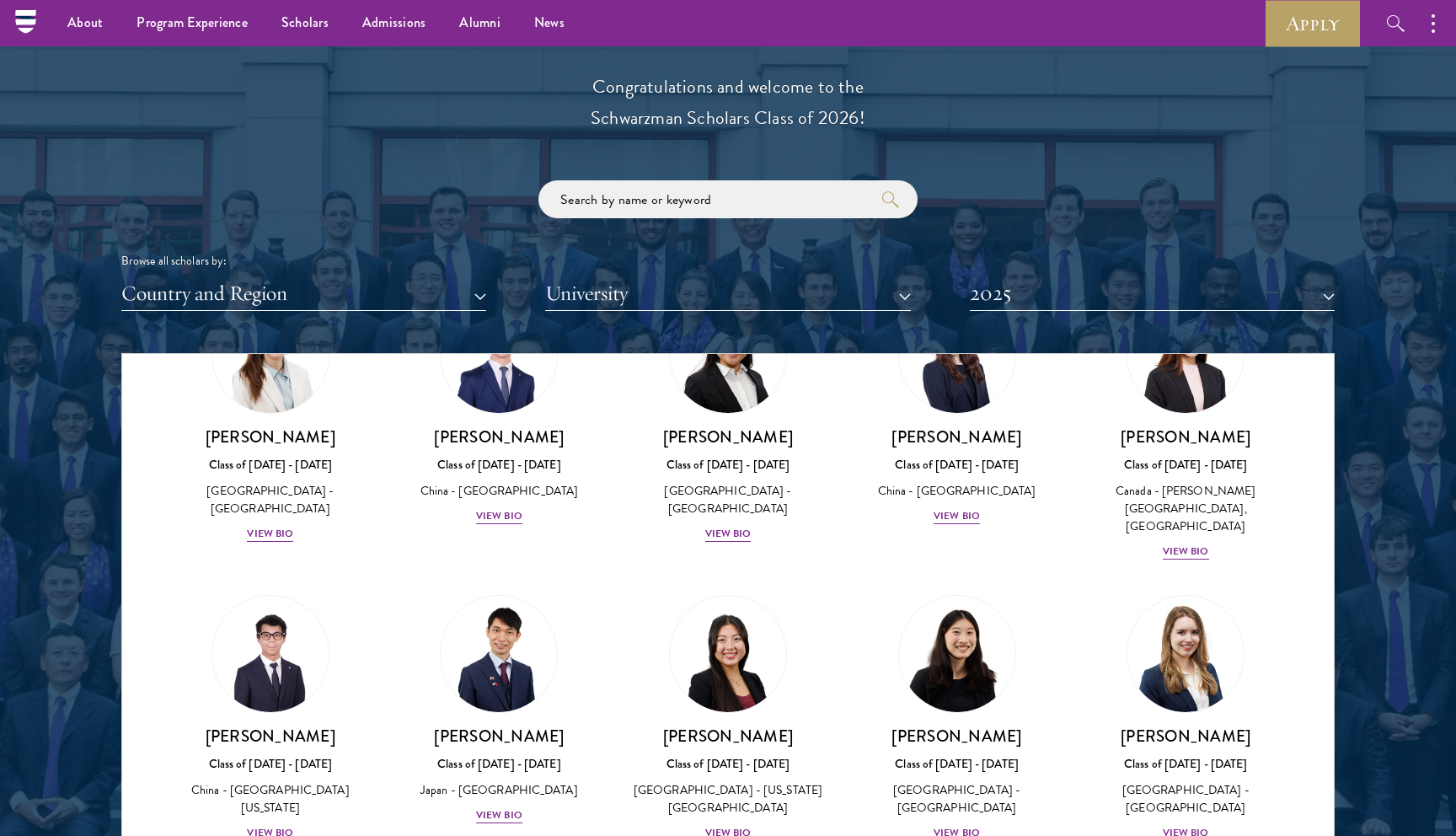
scroll to position [7658, 0]
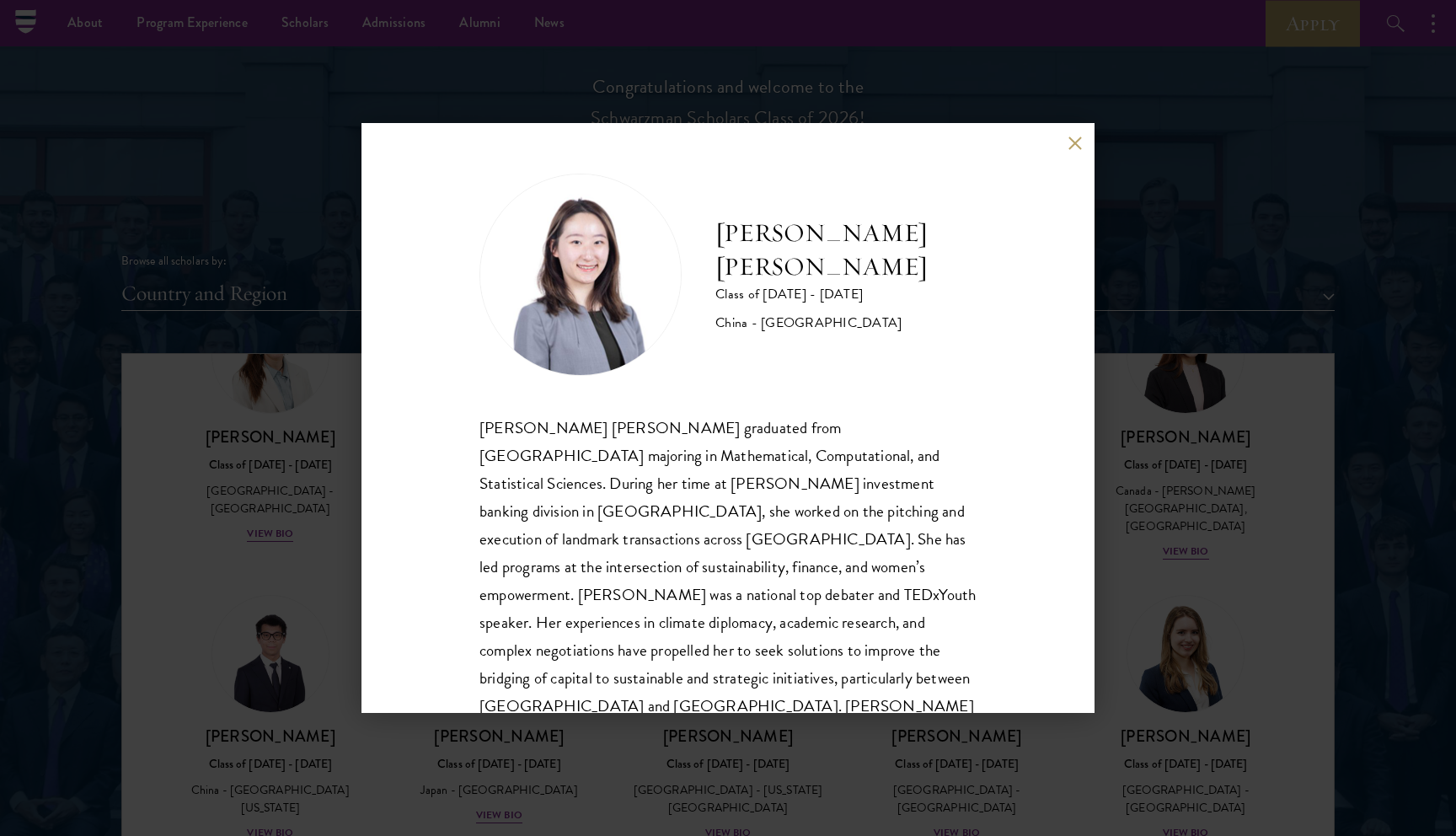
click at [750, 717] on div "[PERSON_NAME] [PERSON_NAME] Class of [DATE] - [DATE] [GEOGRAPHIC_DATA] - [GEOGR…" at bounding box center [728, 418] width 1456 height 836
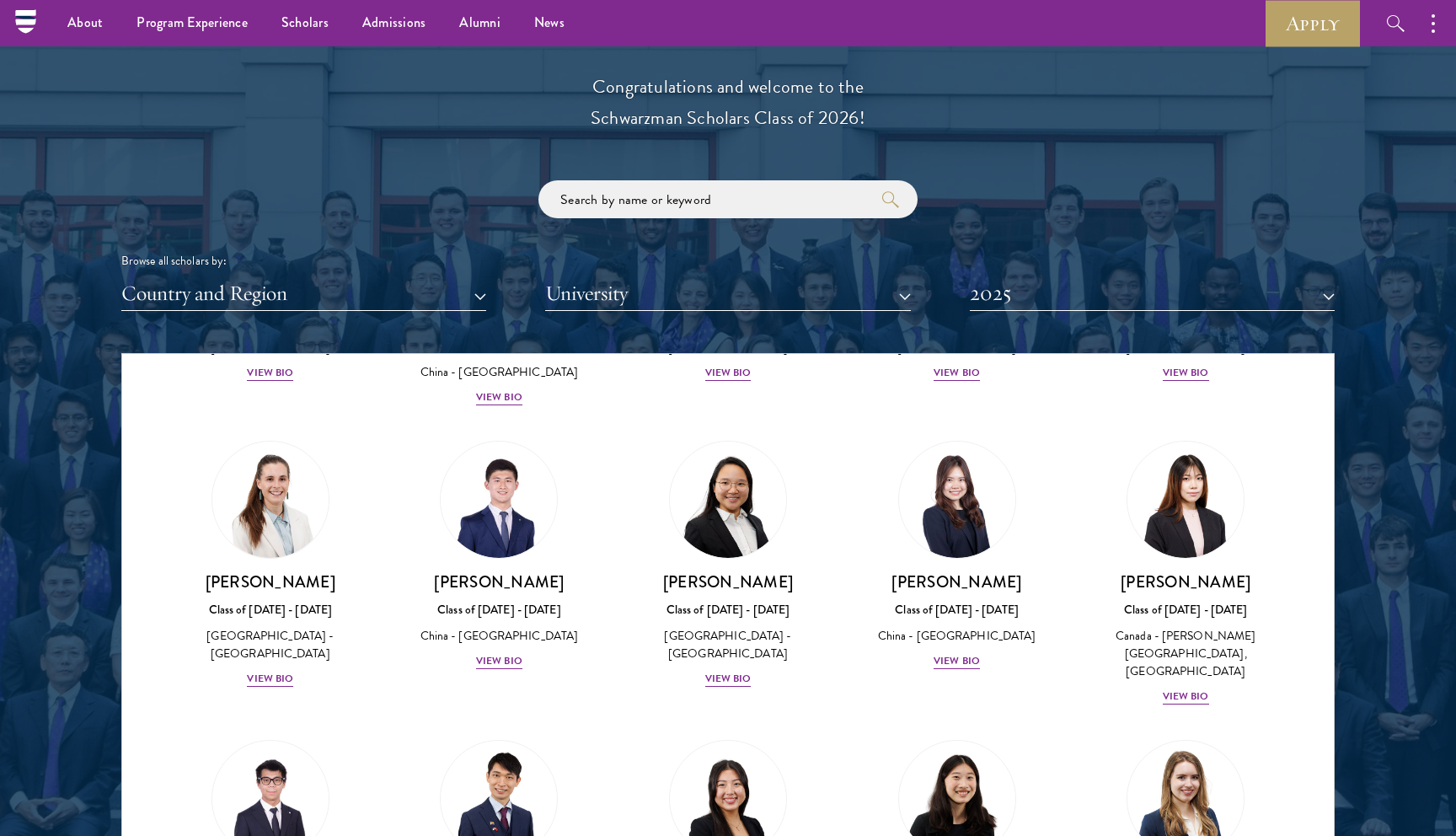
scroll to position [7504, 0]
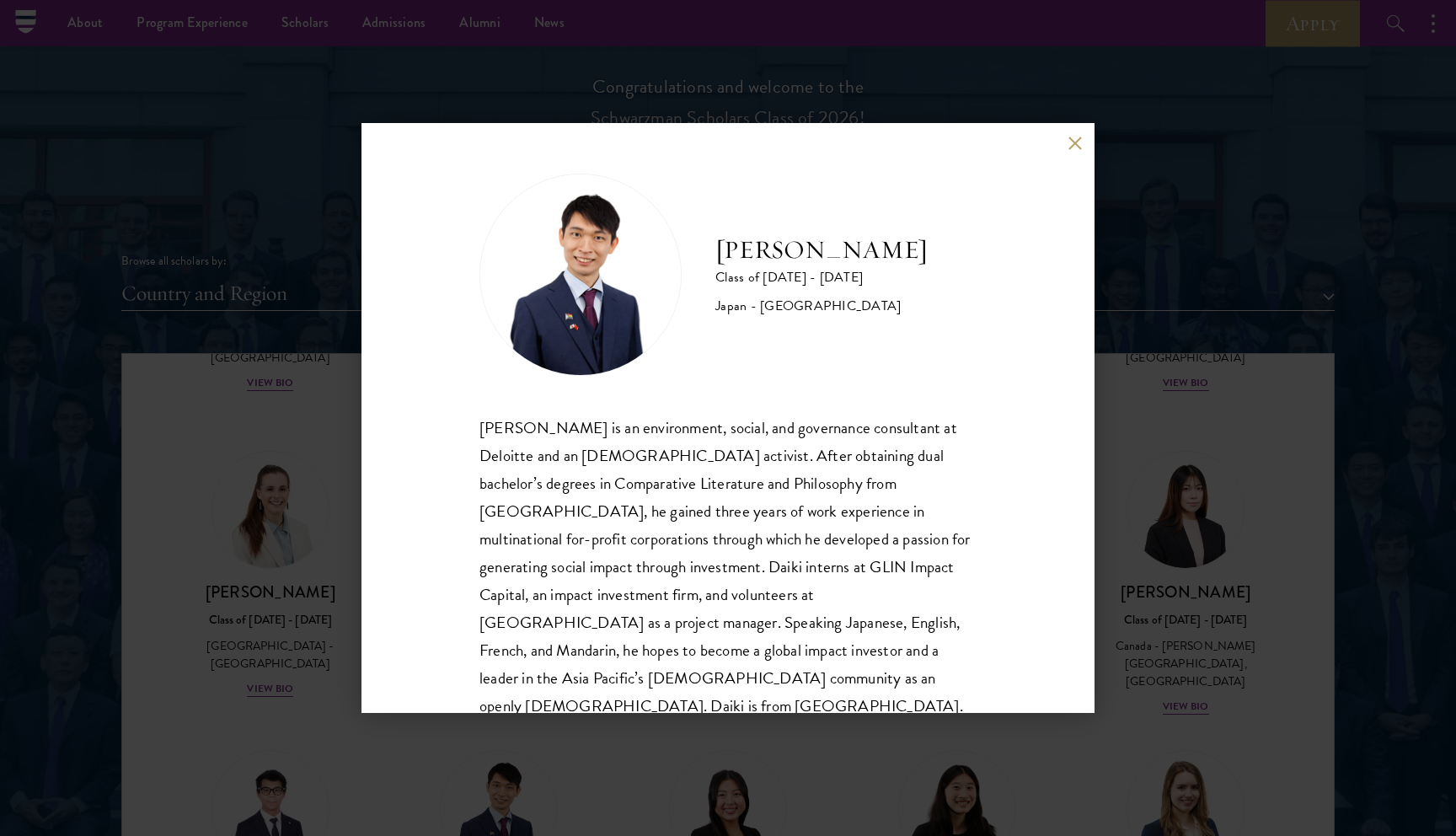
click at [424, 389] on div "[PERSON_NAME] Class of [DATE] - [DATE] [GEOGRAPHIC_DATA] - [GEOGRAPHIC_DATA] [P…" at bounding box center [728, 418] width 733 height 590
click at [281, 459] on div "[PERSON_NAME] Class of [DATE] - [DATE] [GEOGRAPHIC_DATA] - [GEOGRAPHIC_DATA] [P…" at bounding box center [728, 418] width 1456 height 836
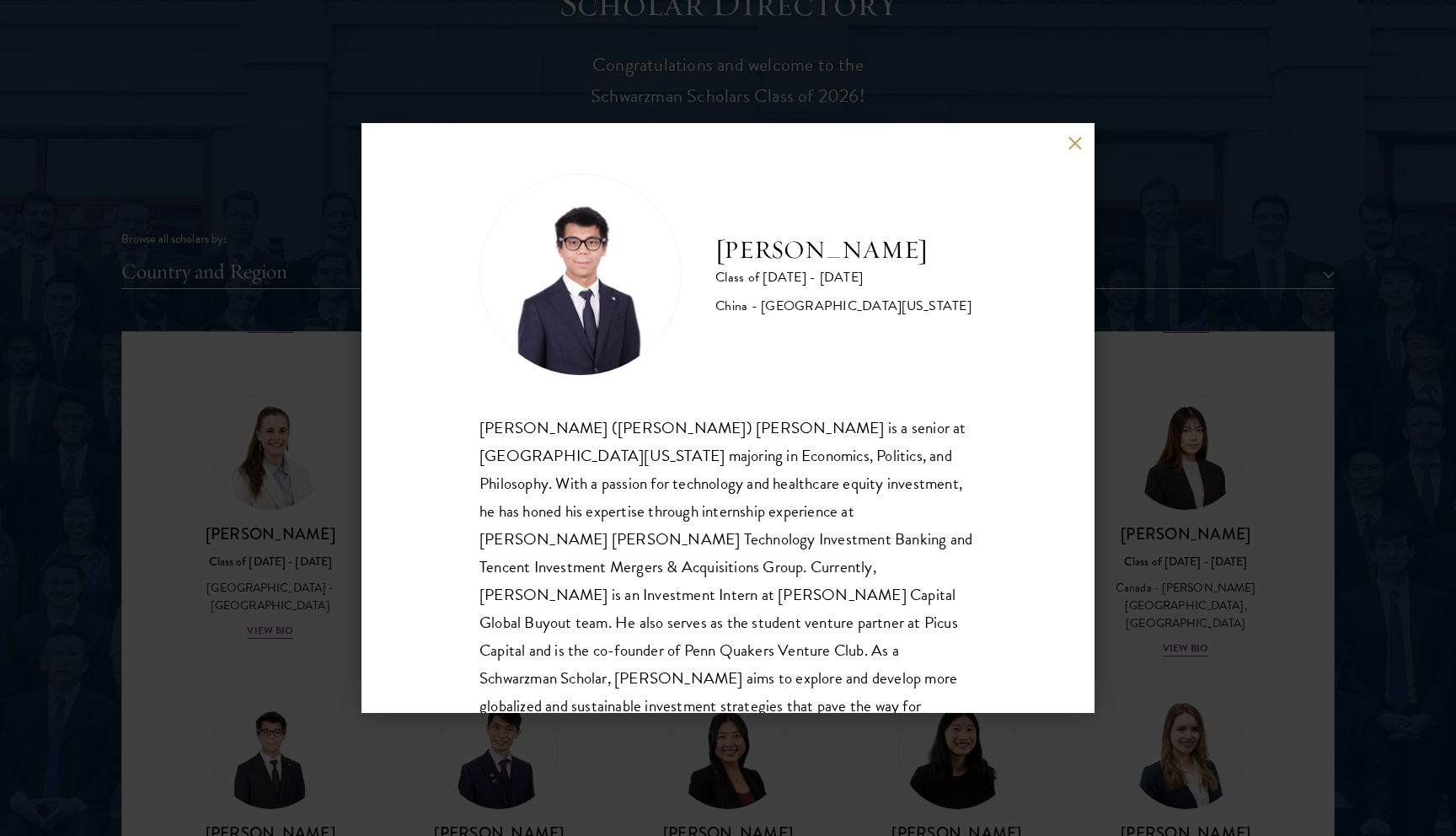
click at [1192, 531] on div "[PERSON_NAME] Class of [DATE] - [DATE] [GEOGRAPHIC_DATA] - [GEOGRAPHIC_DATA][US…" at bounding box center [728, 418] width 1456 height 836
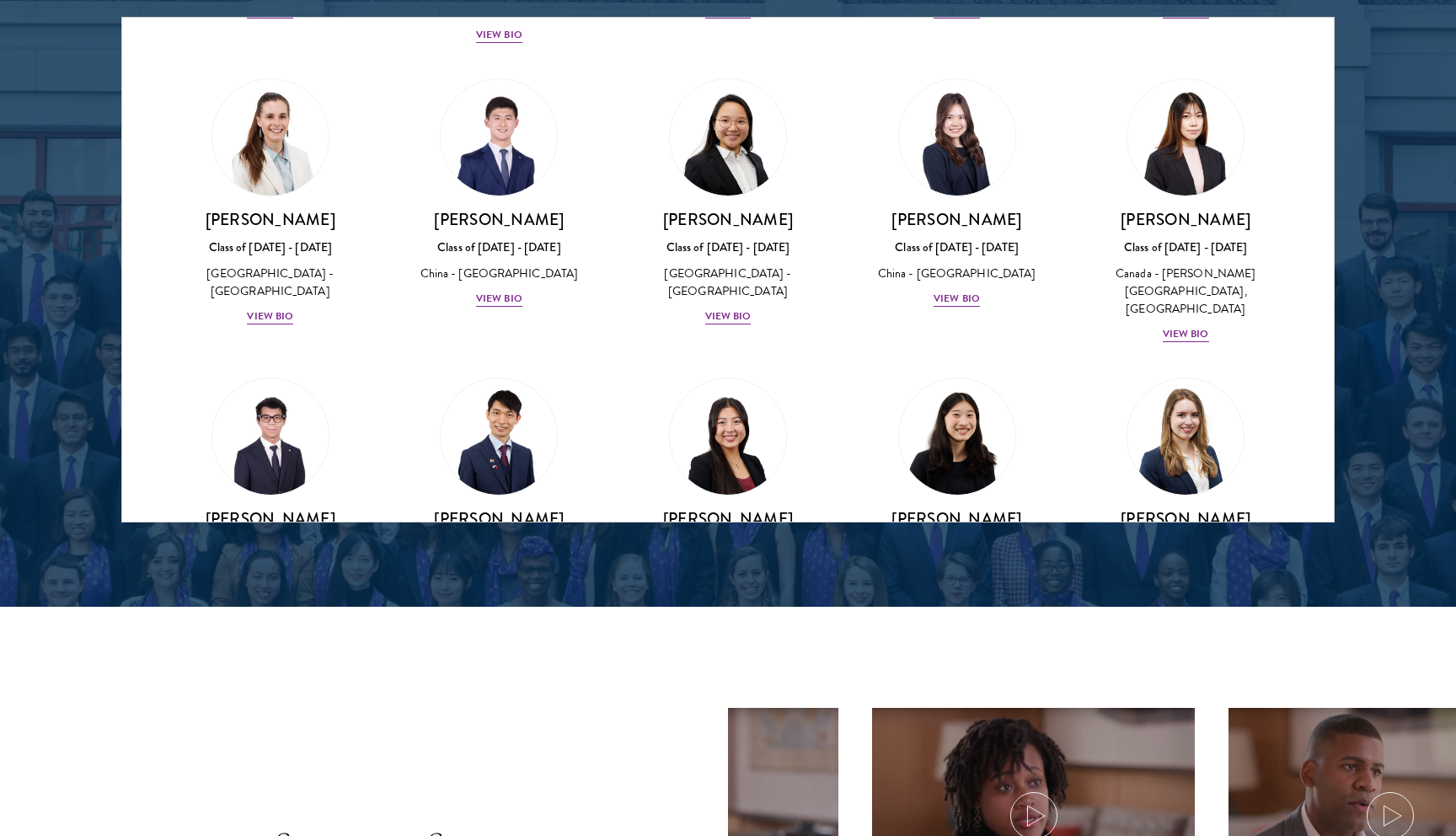
scroll to position [7854, 0]
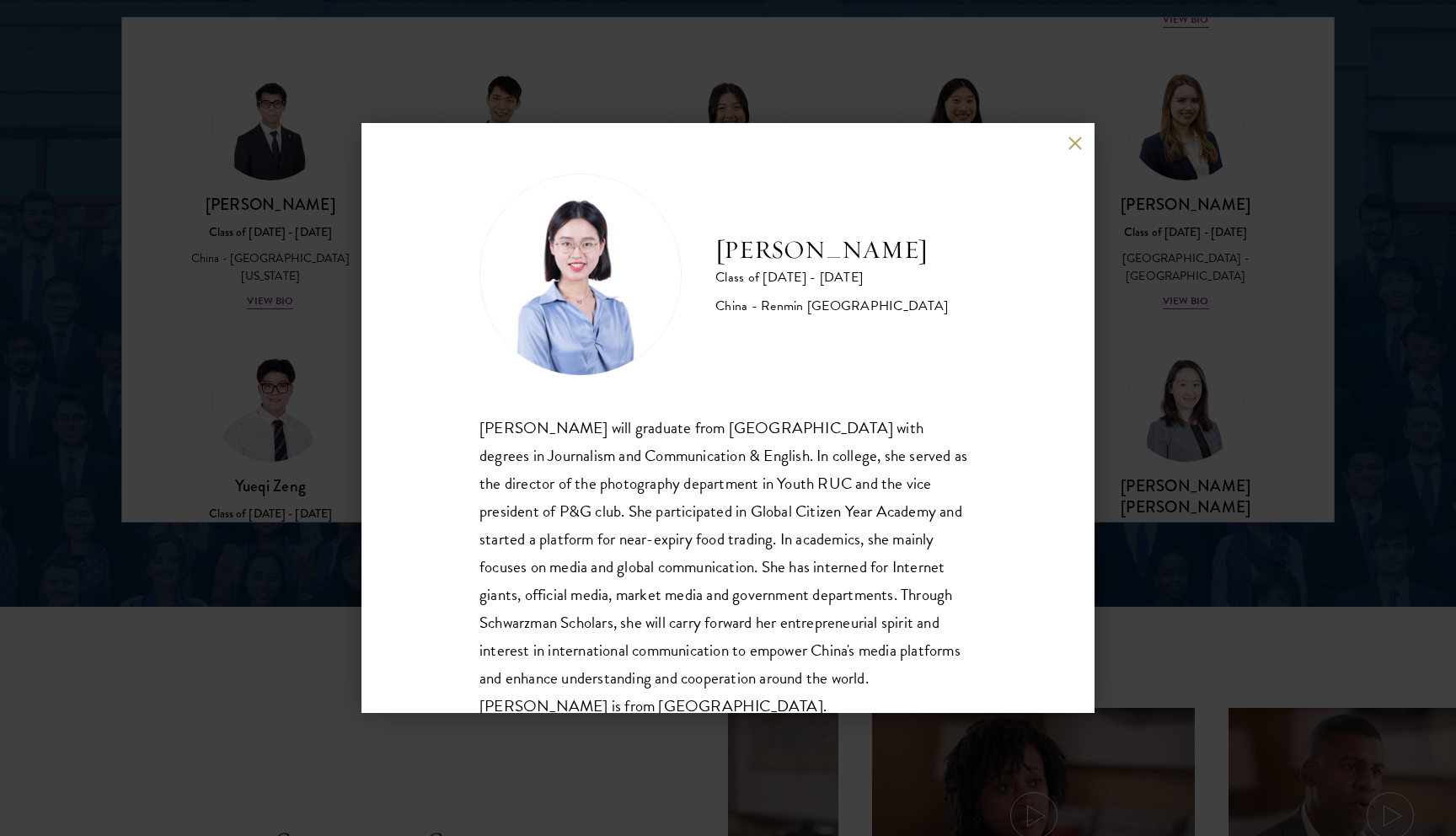
click at [264, 465] on div "[PERSON_NAME] Class of [DATE] - [DATE] [GEOGRAPHIC_DATA] - Renmin [GEOGRAPHIC_D…" at bounding box center [728, 418] width 1456 height 836
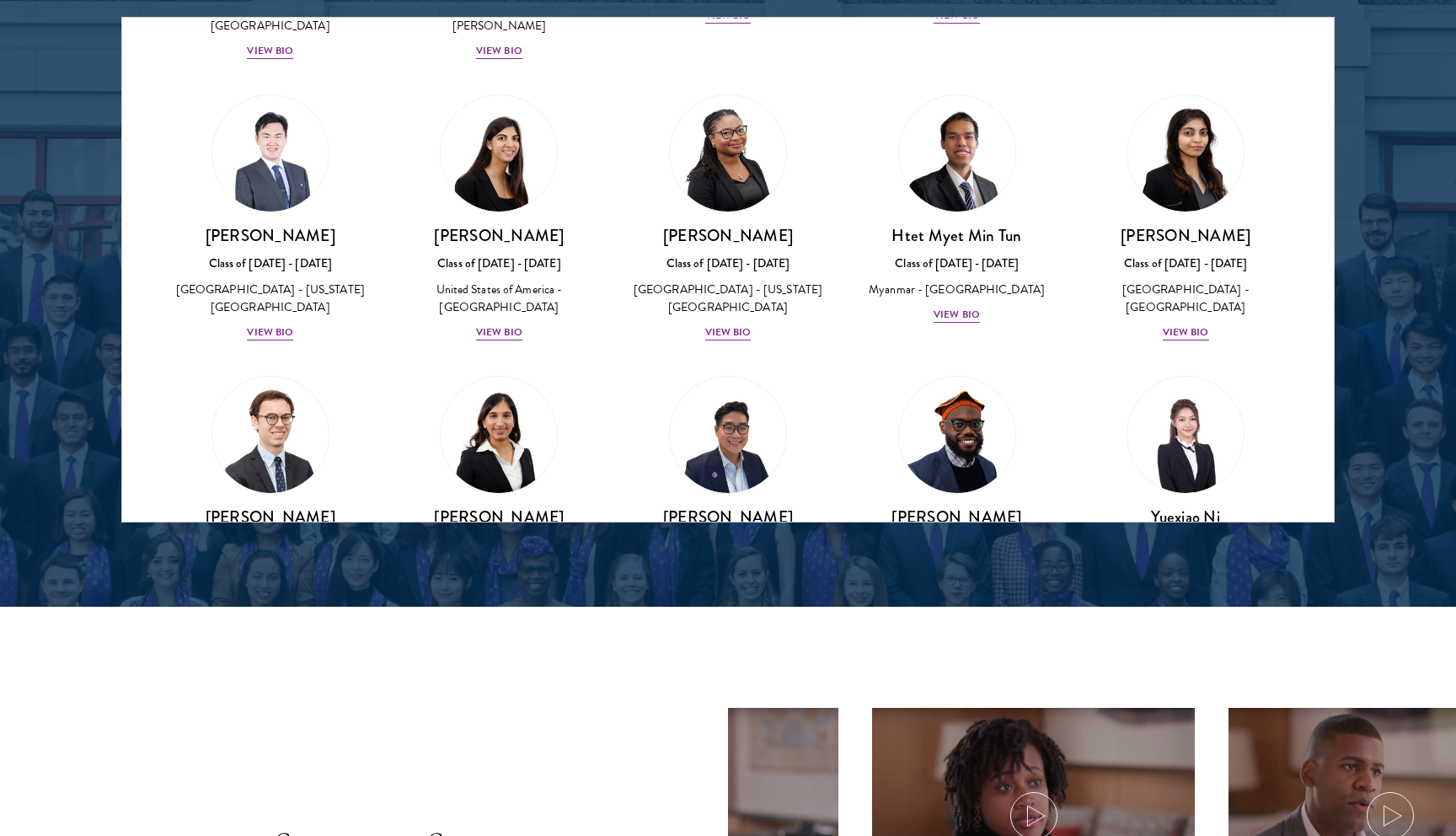
scroll to position [4518, 0]
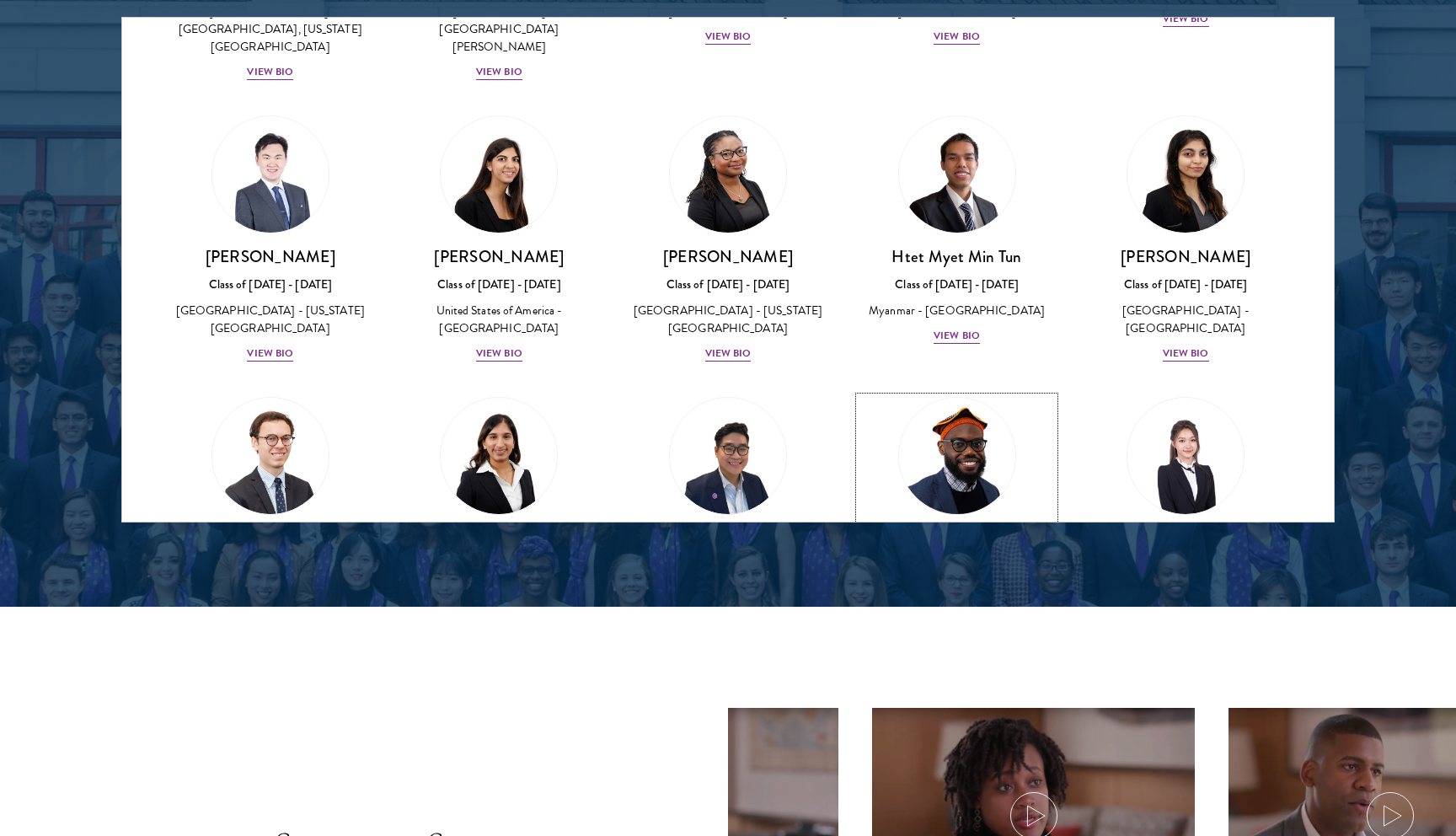
click at [968, 648] on div "View Bio" at bounding box center [957, 656] width 46 height 16
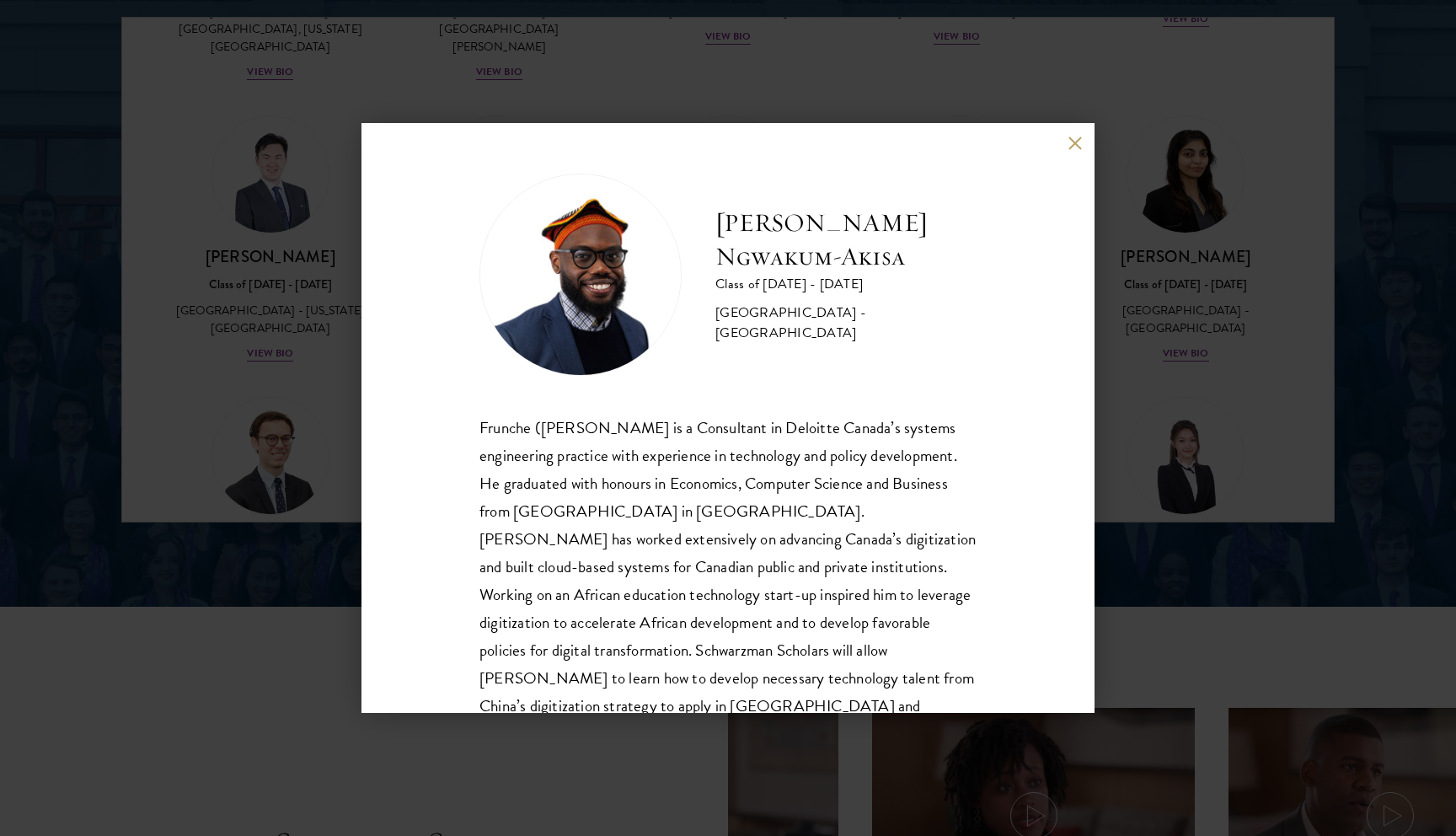
click at [1150, 383] on div "[PERSON_NAME] Ngwakum-[GEOGRAPHIC_DATA] Class of [DATE] - [DATE] [GEOGRAPHIC_DA…" at bounding box center [728, 418] width 1456 height 836
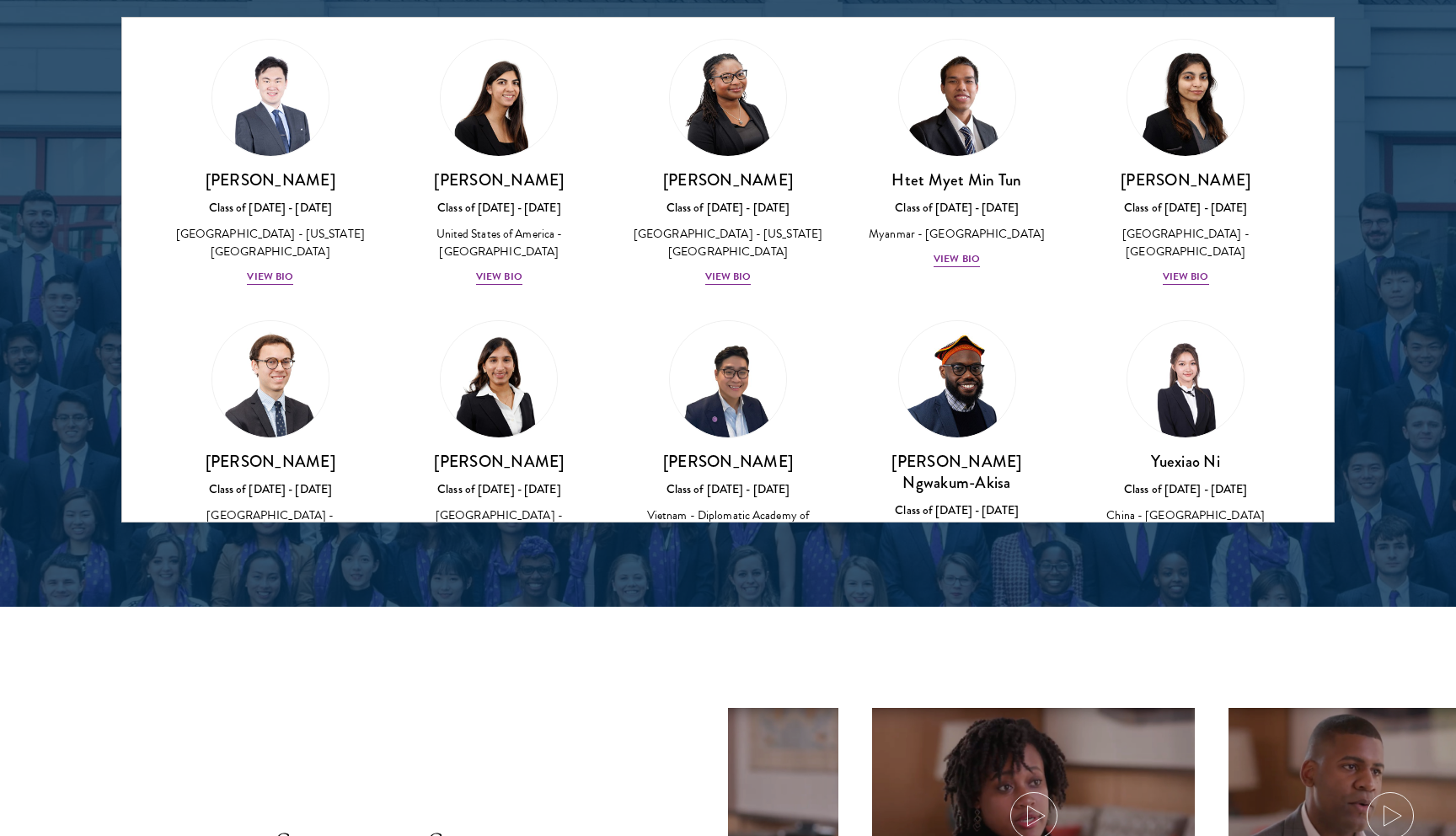
scroll to position [4597, 0]
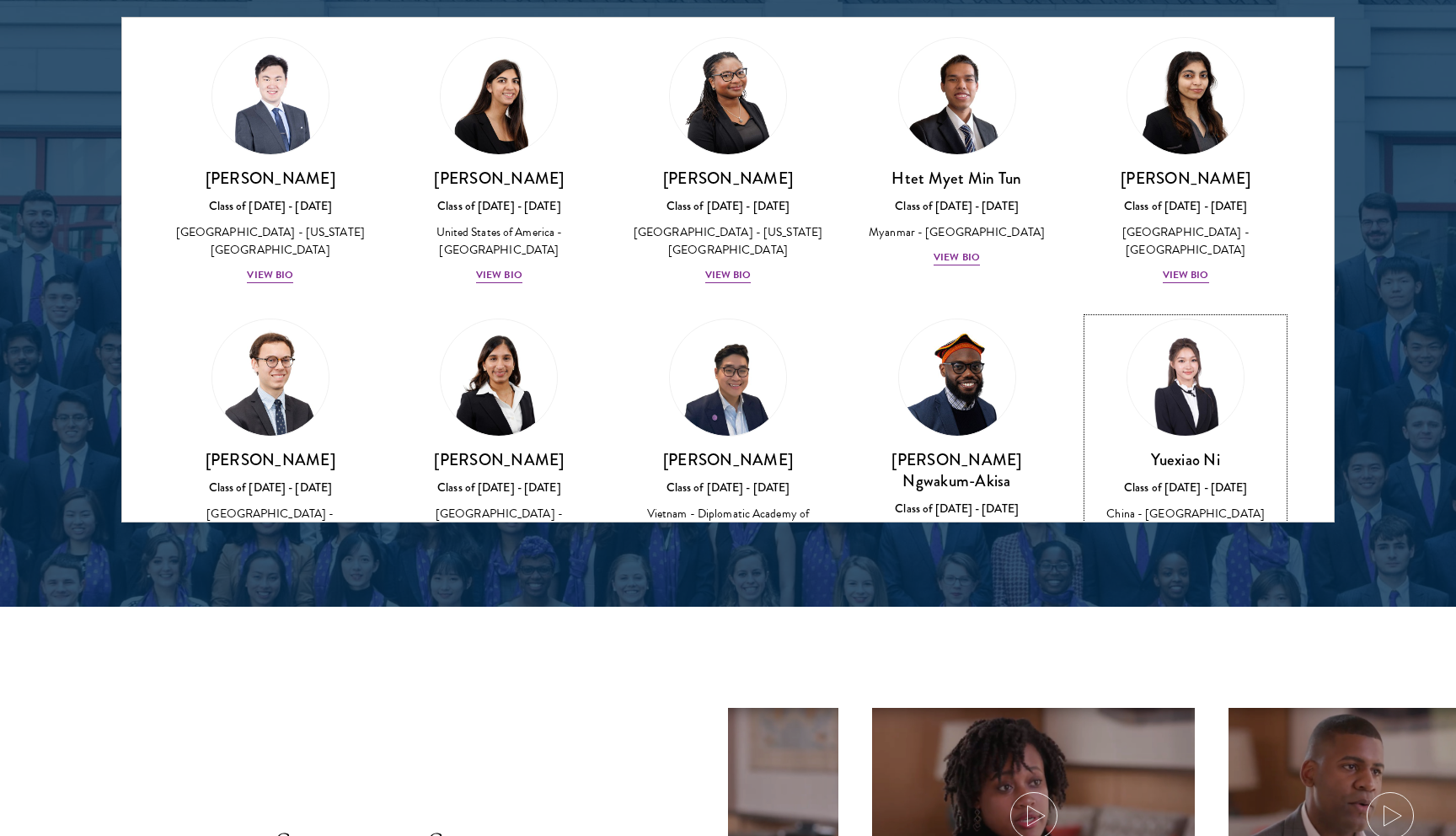
click at [1187, 531] on div "View Bio" at bounding box center [1186, 539] width 46 height 16
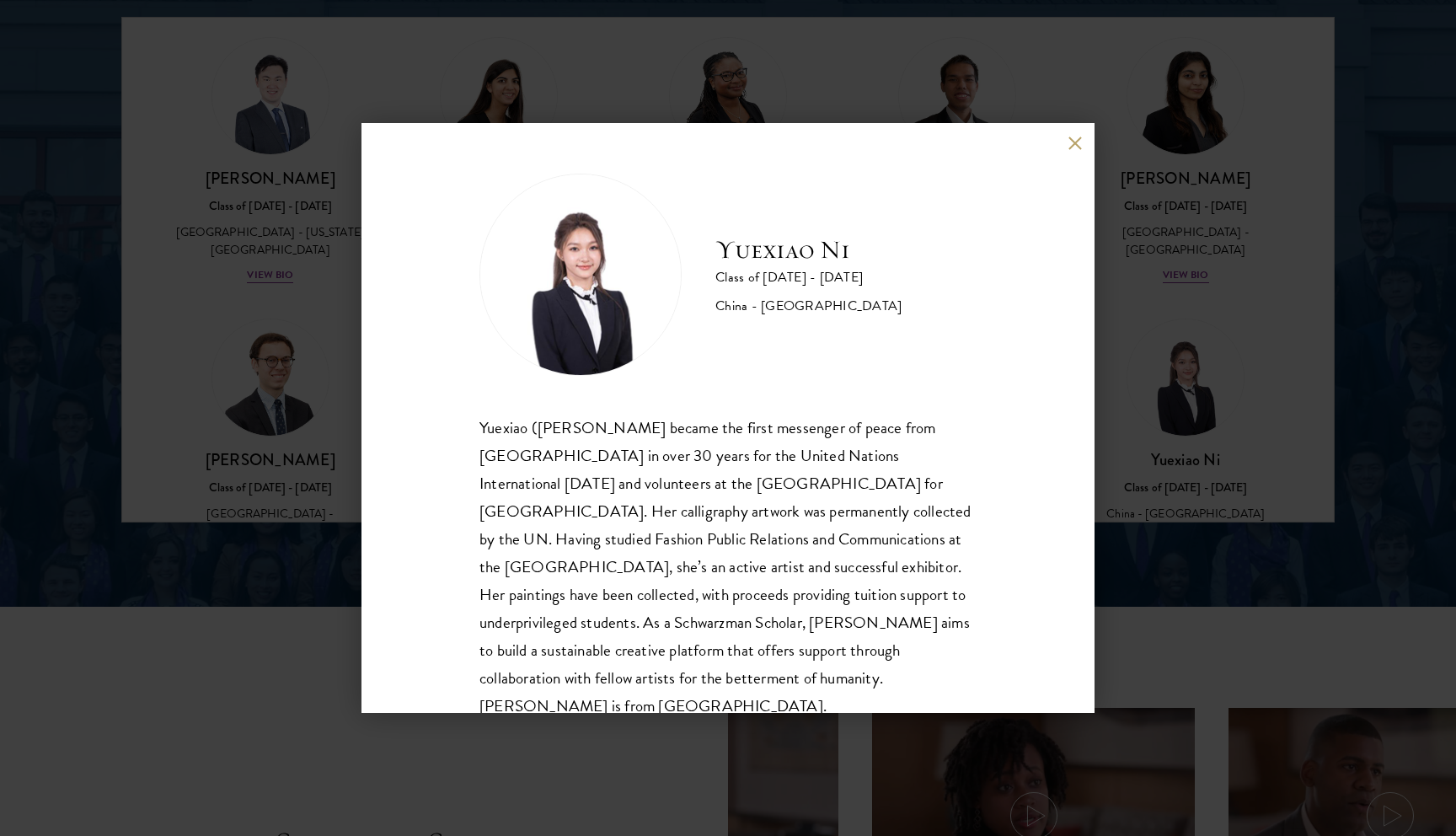
scroll to position [2, 0]
click at [302, 348] on div "Yuexiao Ni Class of [DATE] - [DATE] [GEOGRAPHIC_DATA] - [GEOGRAPHIC_DATA] Yuexi…" at bounding box center [728, 418] width 1456 height 836
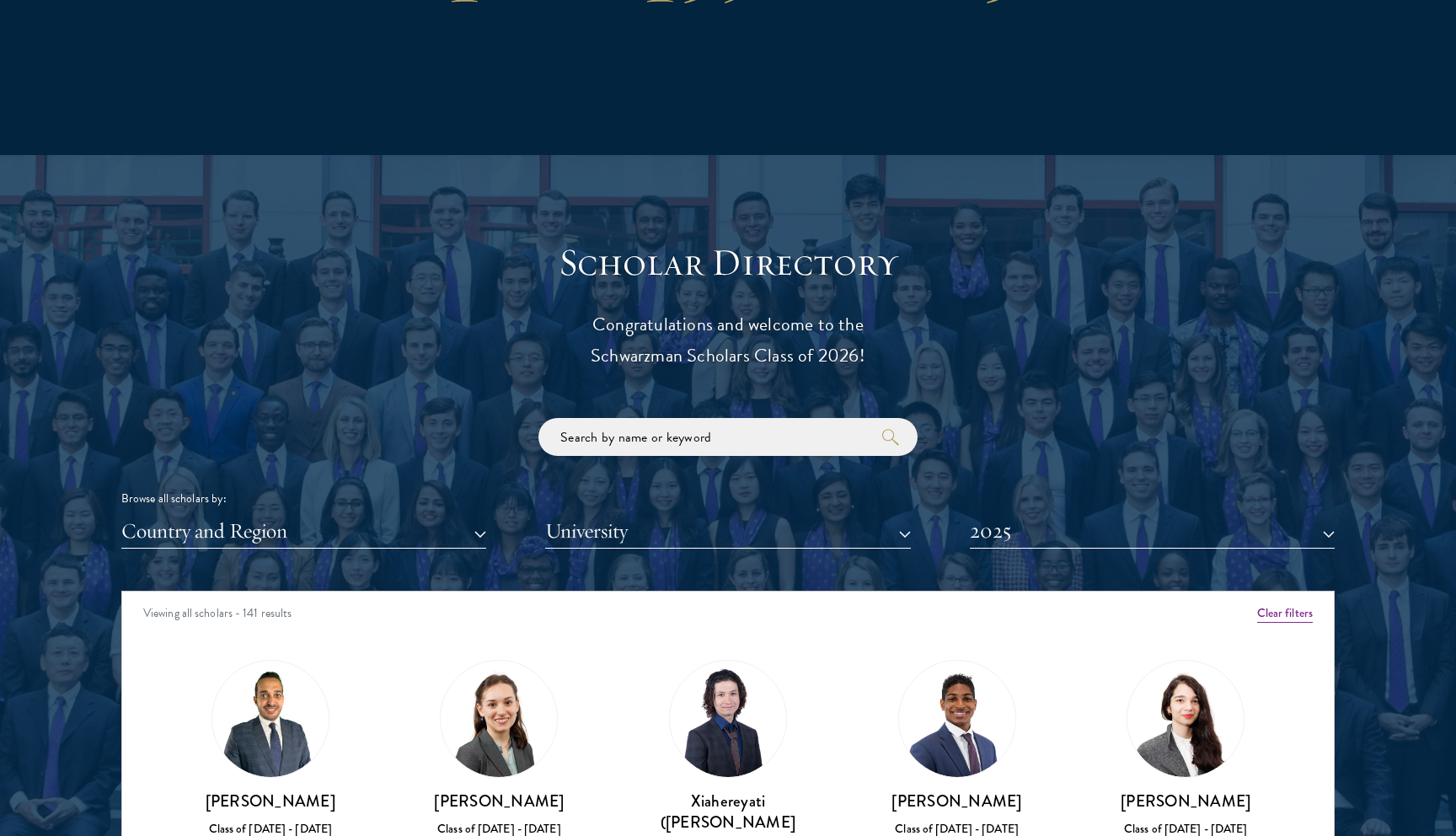
scroll to position [1648, 0]
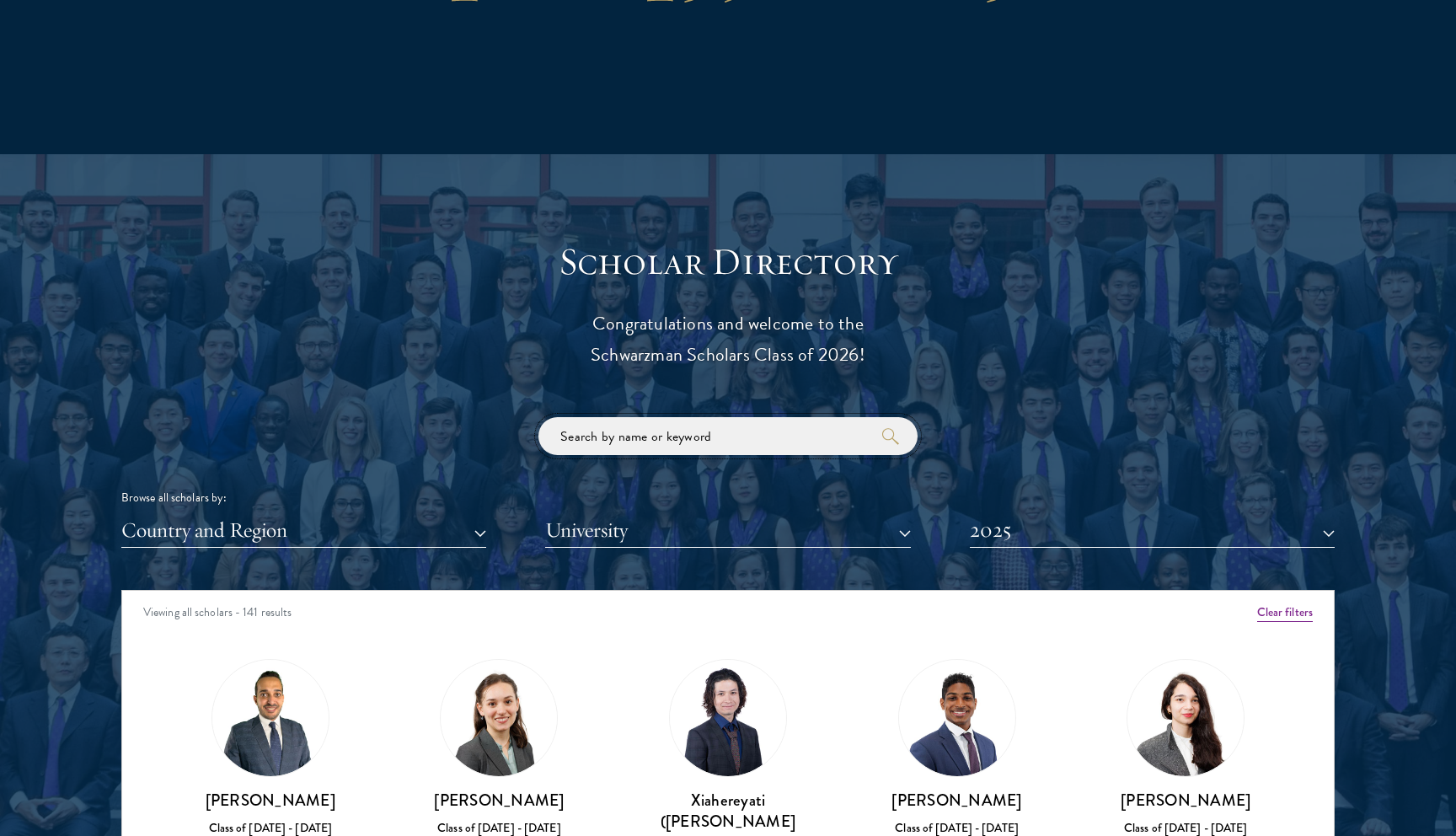
click at [637, 445] on input "search" at bounding box center [728, 436] width 379 height 38
type input "yuchen"
click button "submit" at bounding box center [0, 0] width 0 height 0
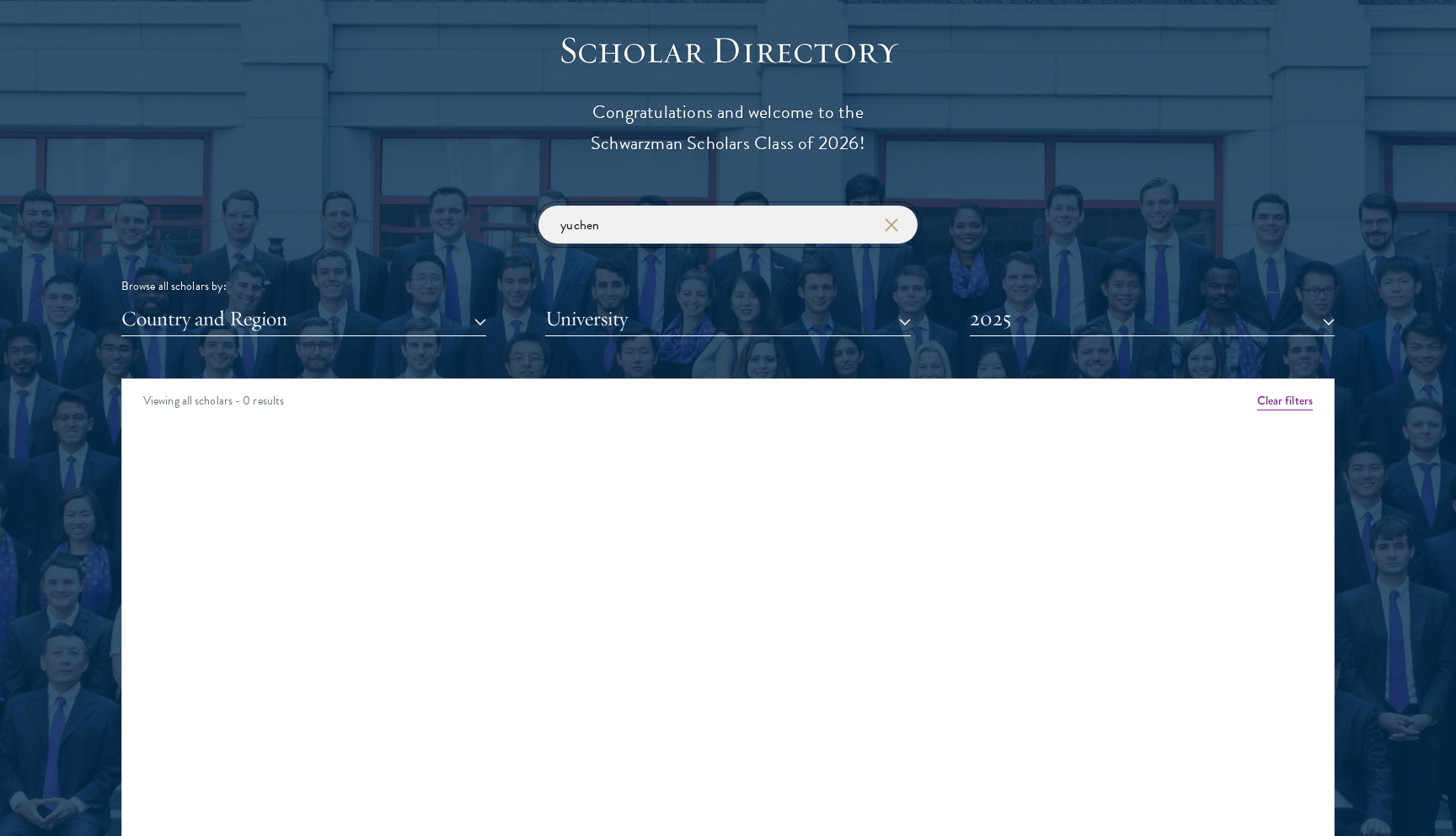
scroll to position [1862, 0]
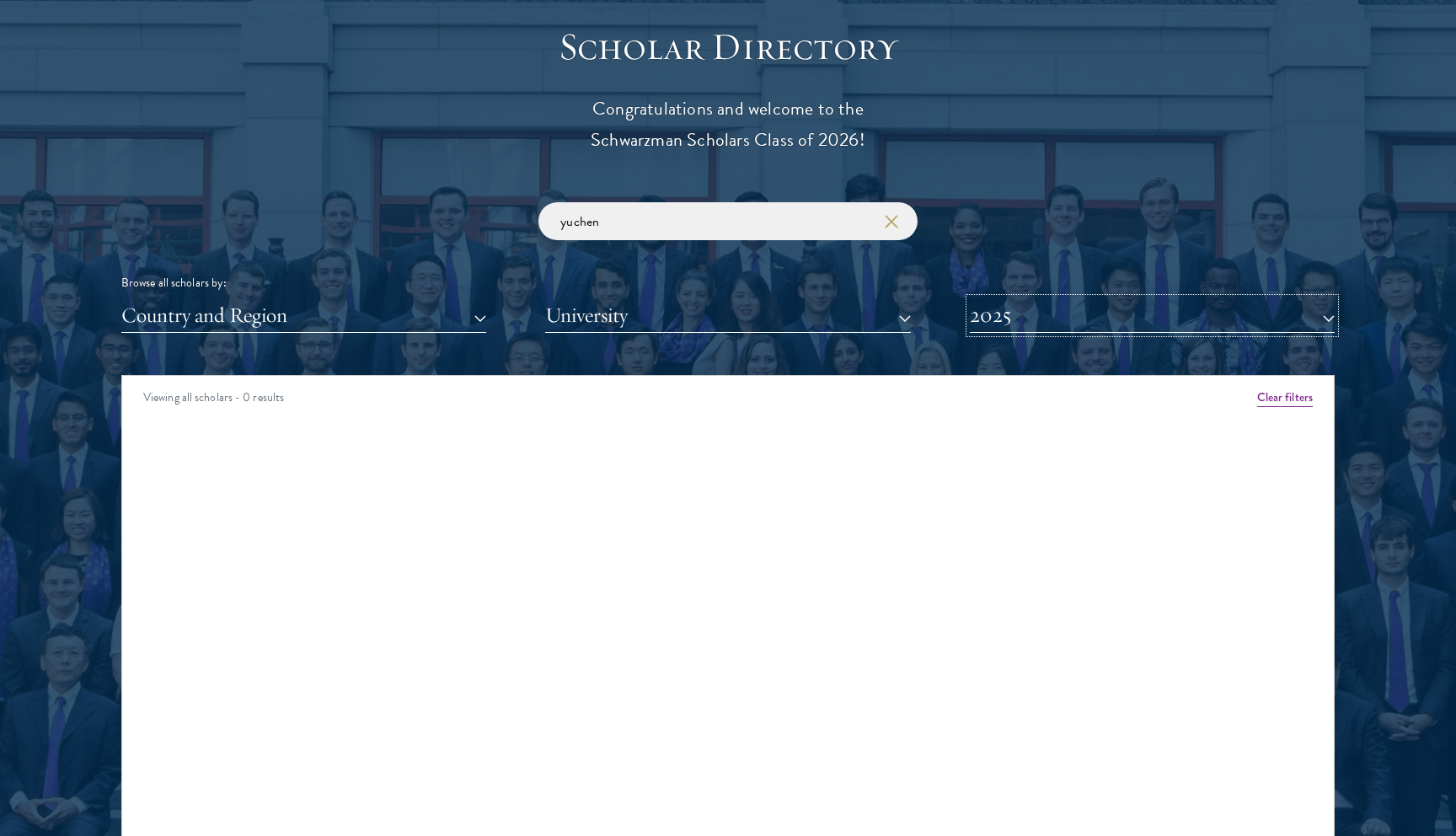
click at [1018, 311] on button "2025" at bounding box center [1153, 315] width 365 height 35
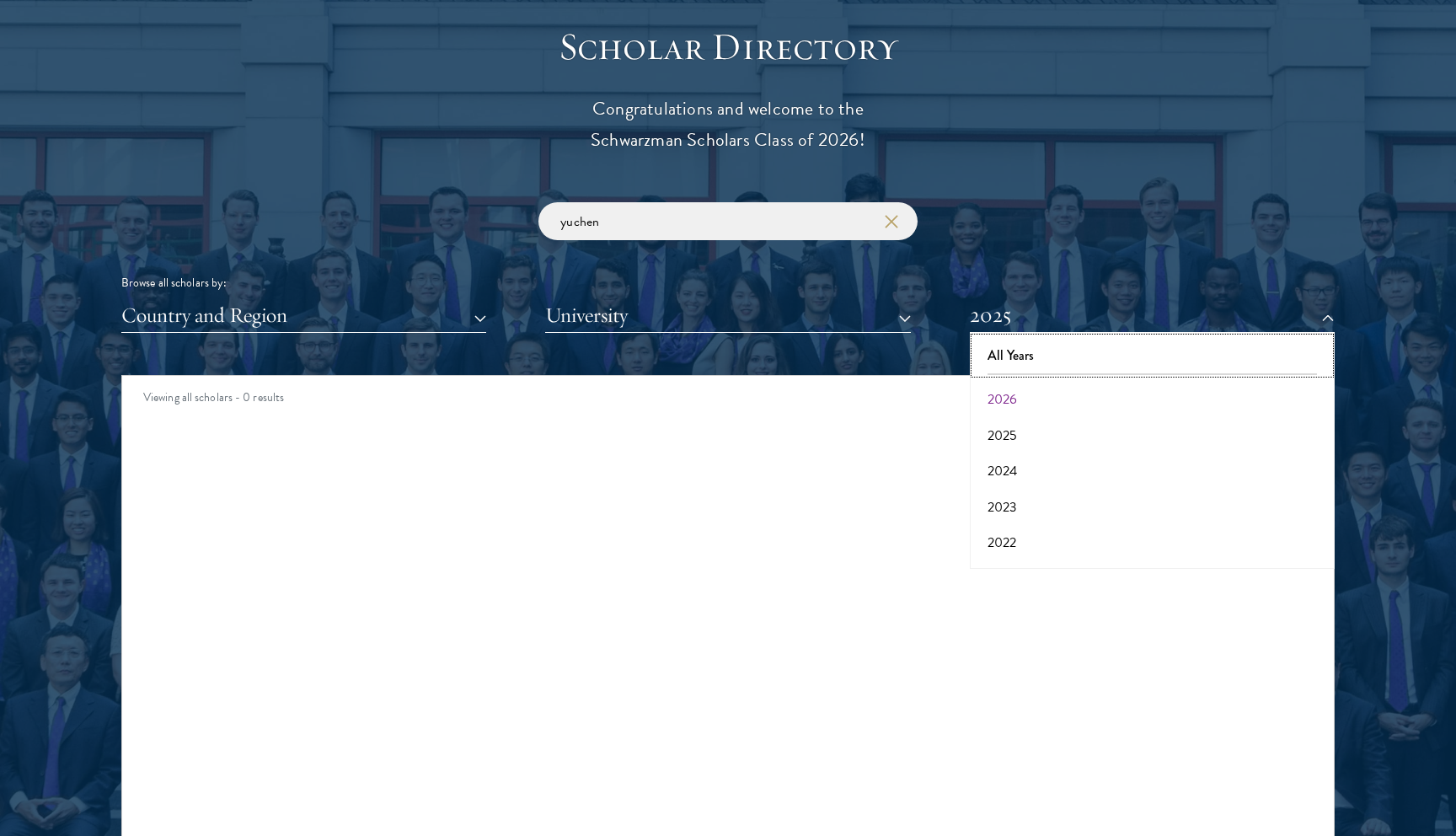
click at [1003, 361] on button "All Years" at bounding box center [1152, 356] width 355 height 35
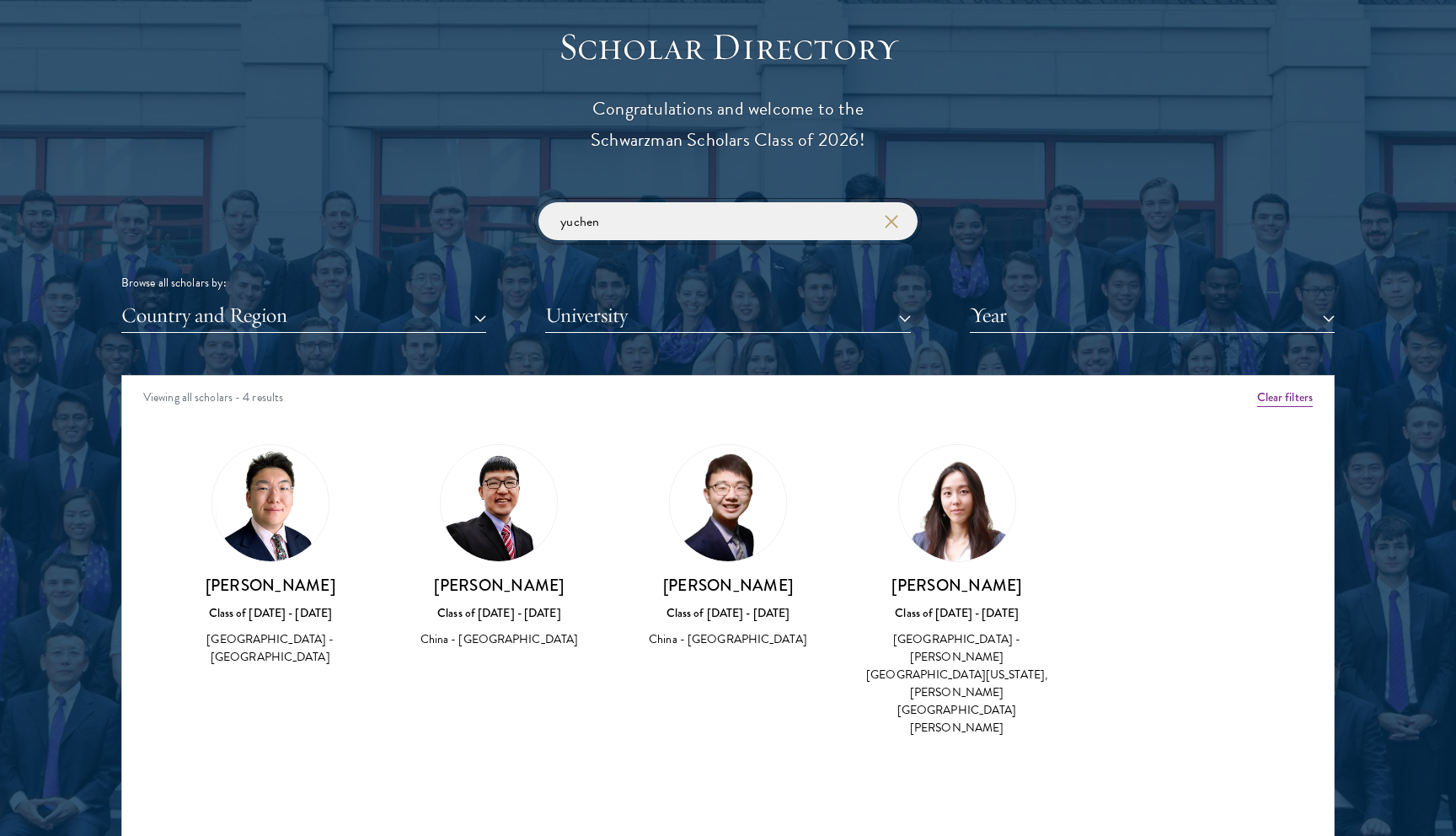
click at [910, 226] on input "yuchen" at bounding box center [728, 221] width 379 height 38
click at [893, 226] on icon "button" at bounding box center [891, 221] width 13 height 13
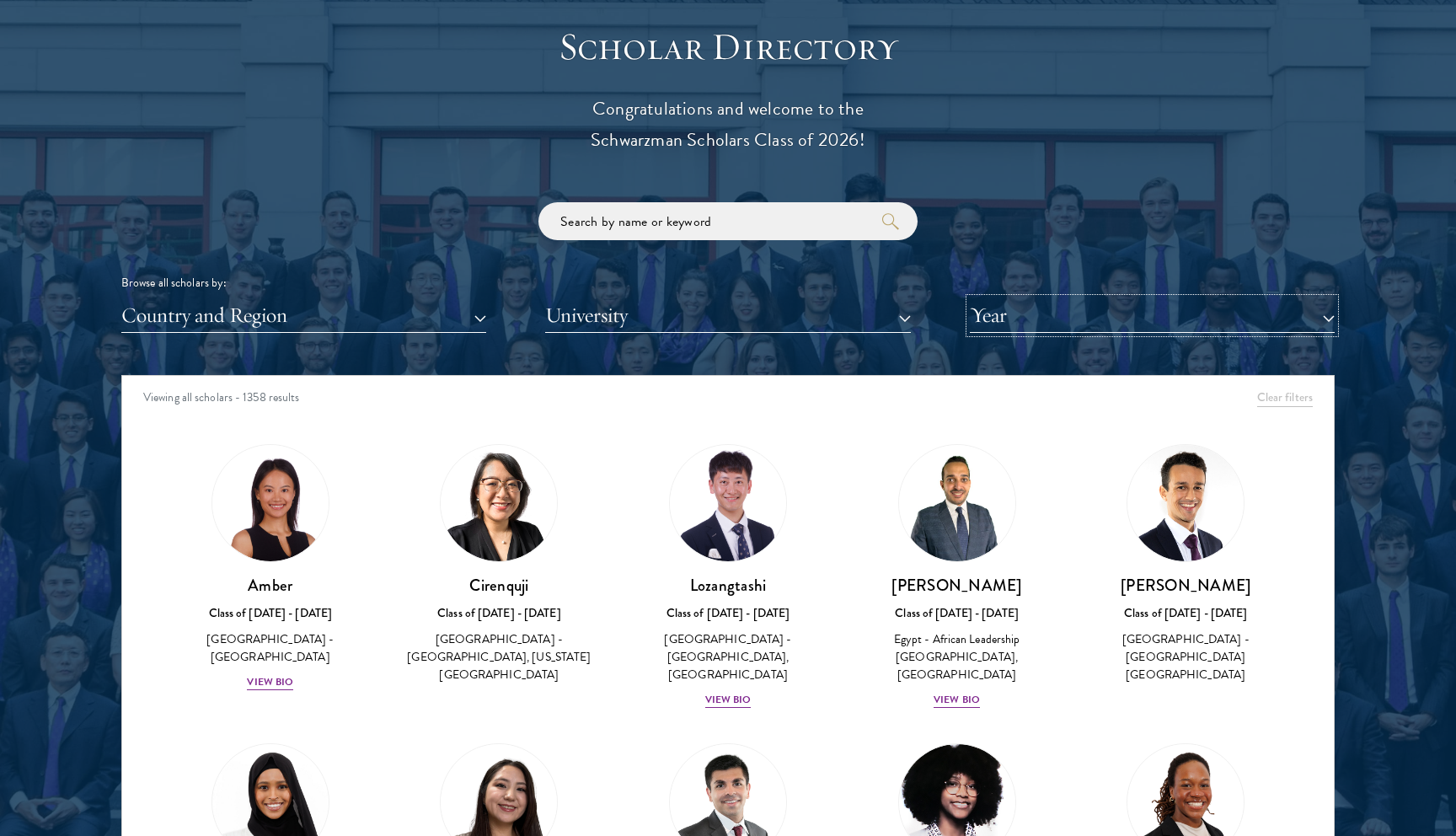
click at [993, 317] on button "Year" at bounding box center [1153, 315] width 365 height 35
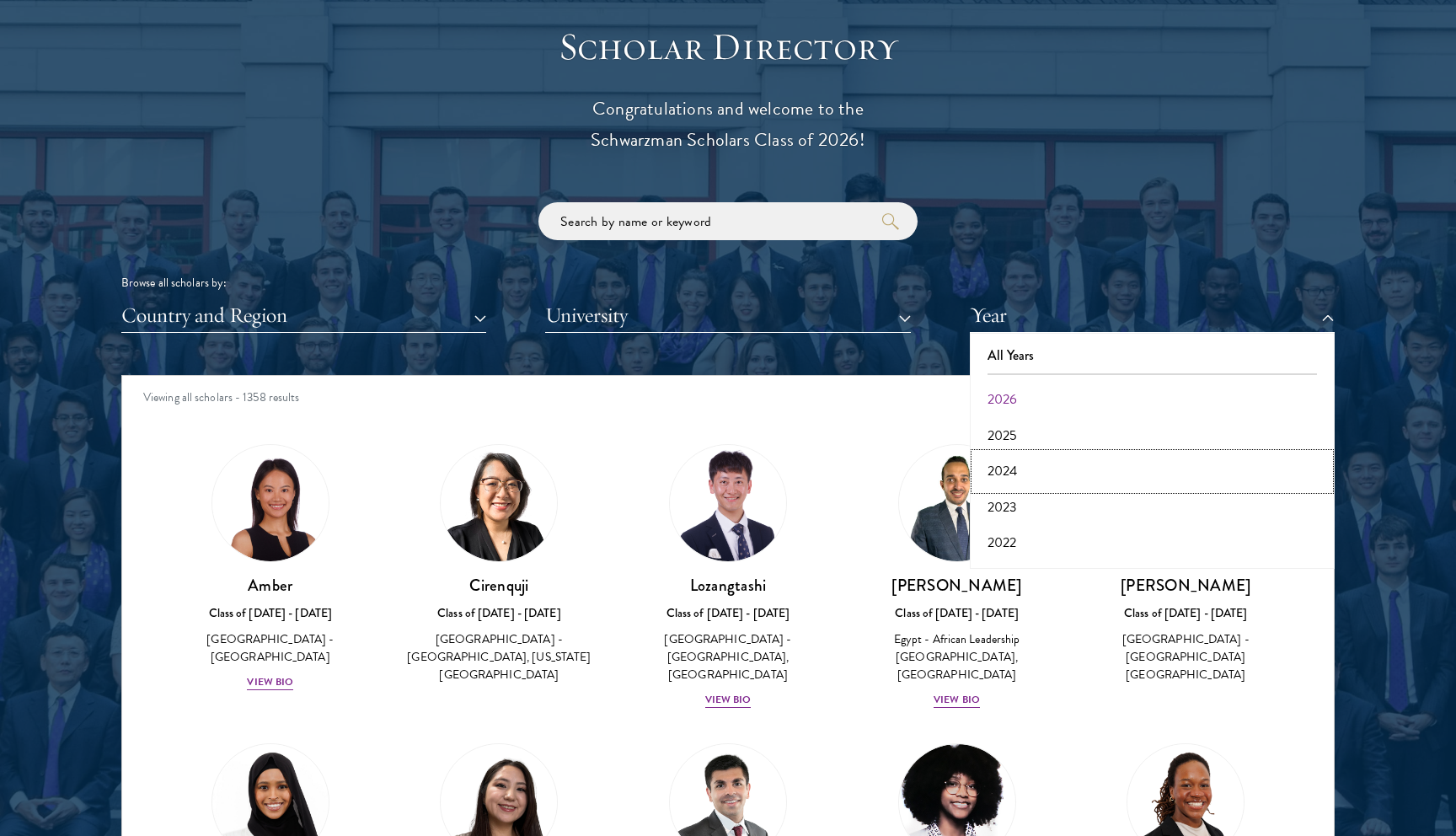
click at [1020, 472] on button "2024" at bounding box center [1152, 472] width 355 height 35
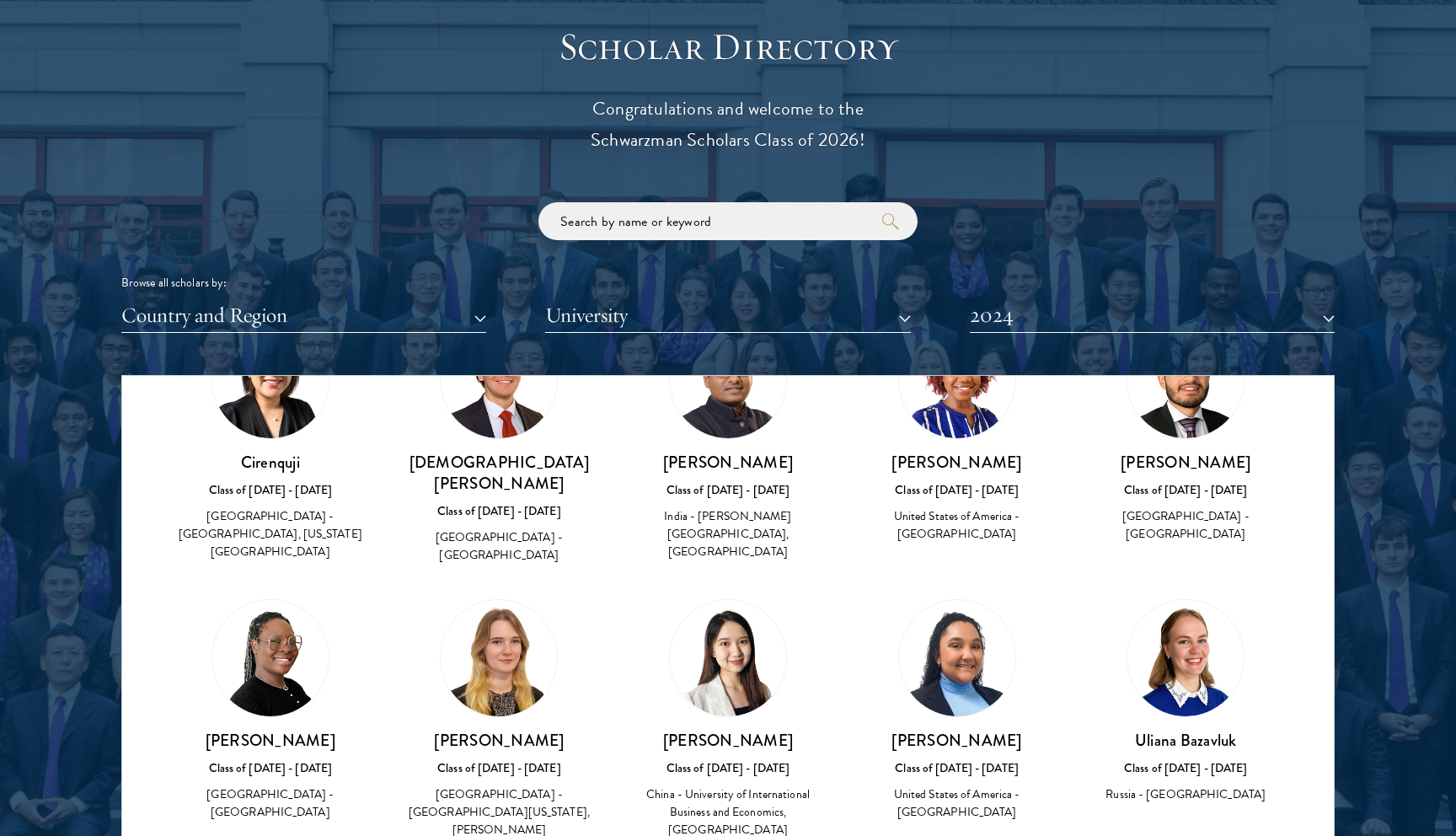
scroll to position [6, 0]
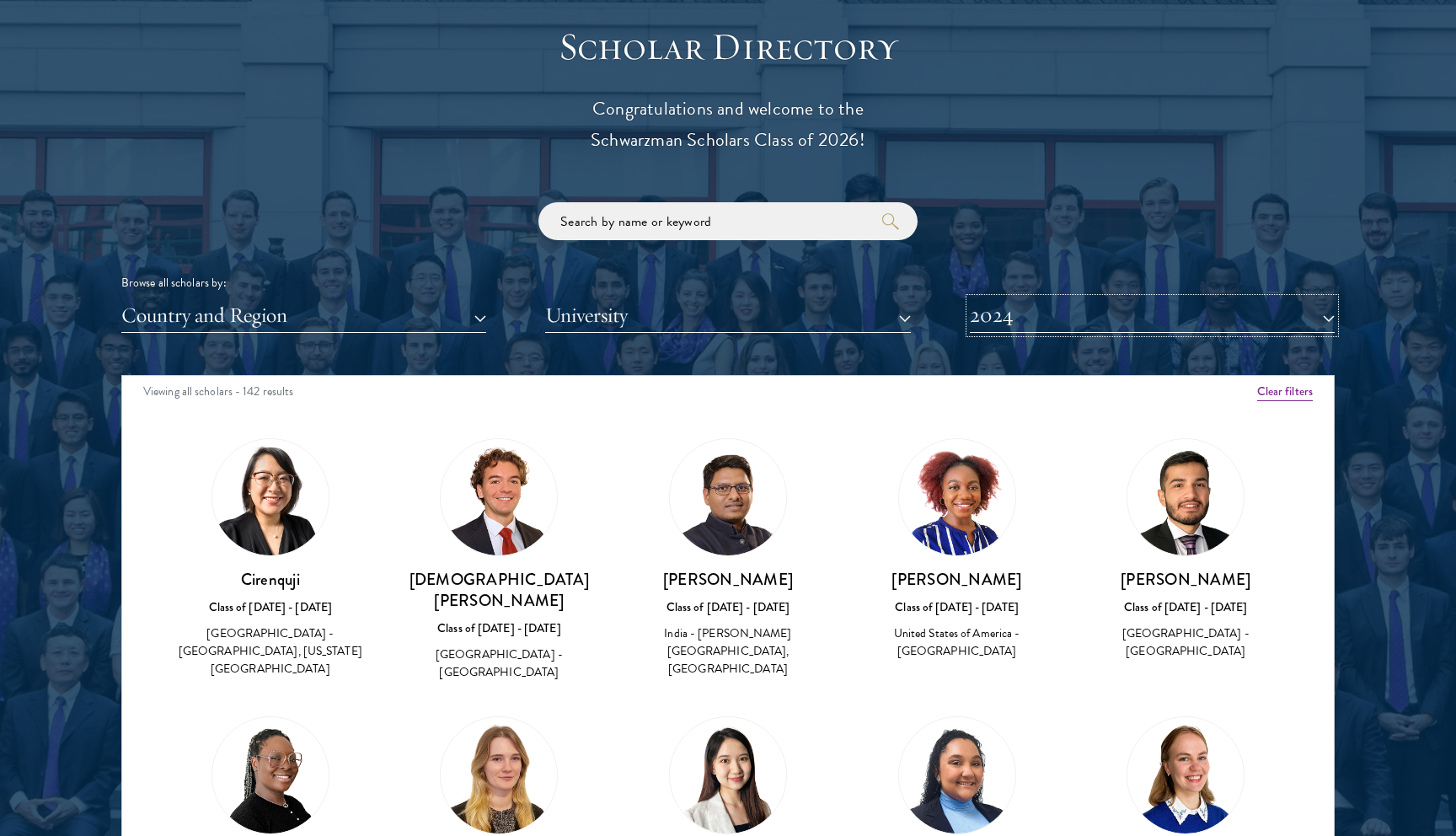
click at [1070, 324] on button "2024" at bounding box center [1153, 315] width 365 height 35
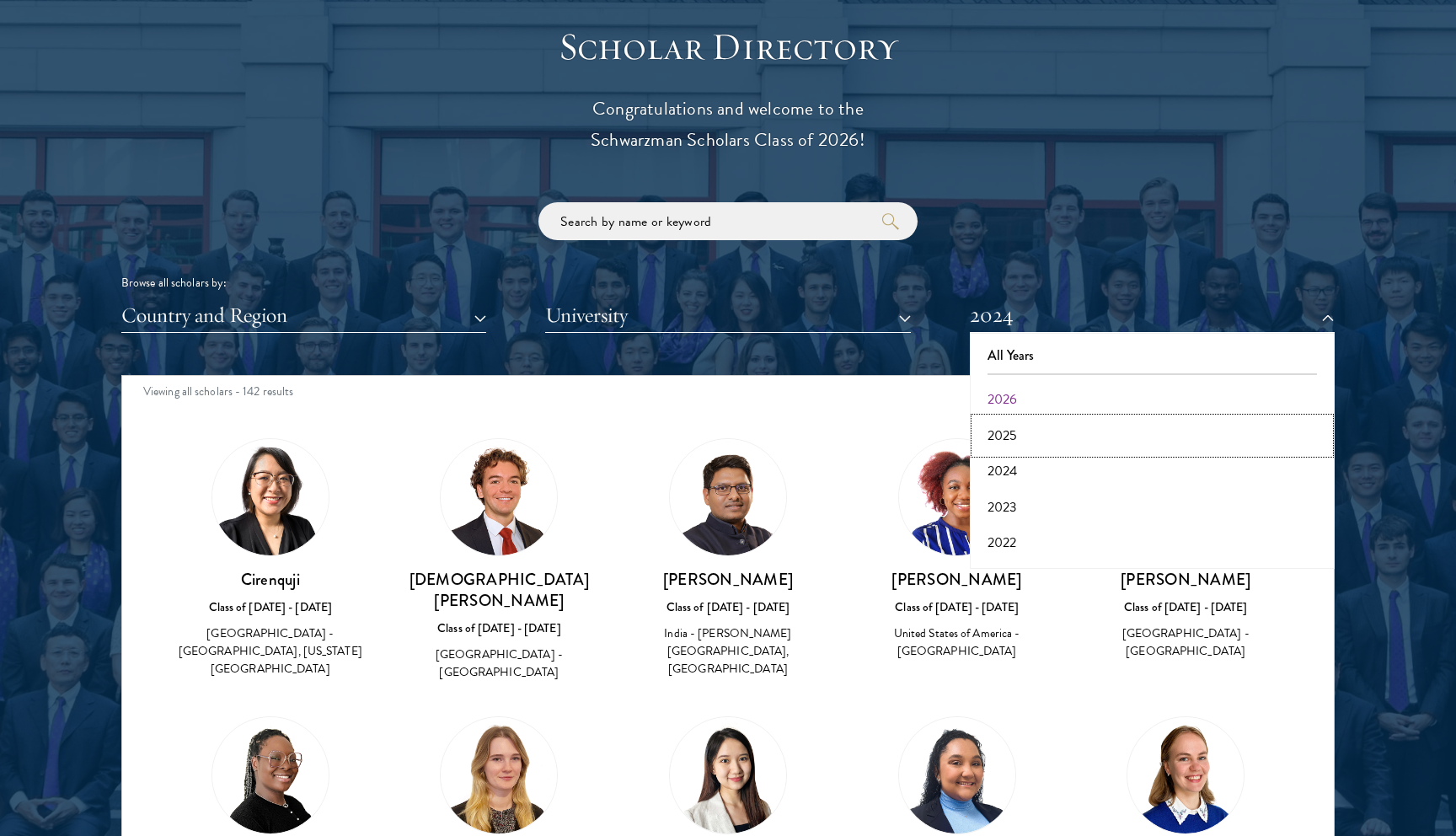
click at [1018, 441] on button "2025" at bounding box center [1152, 436] width 355 height 35
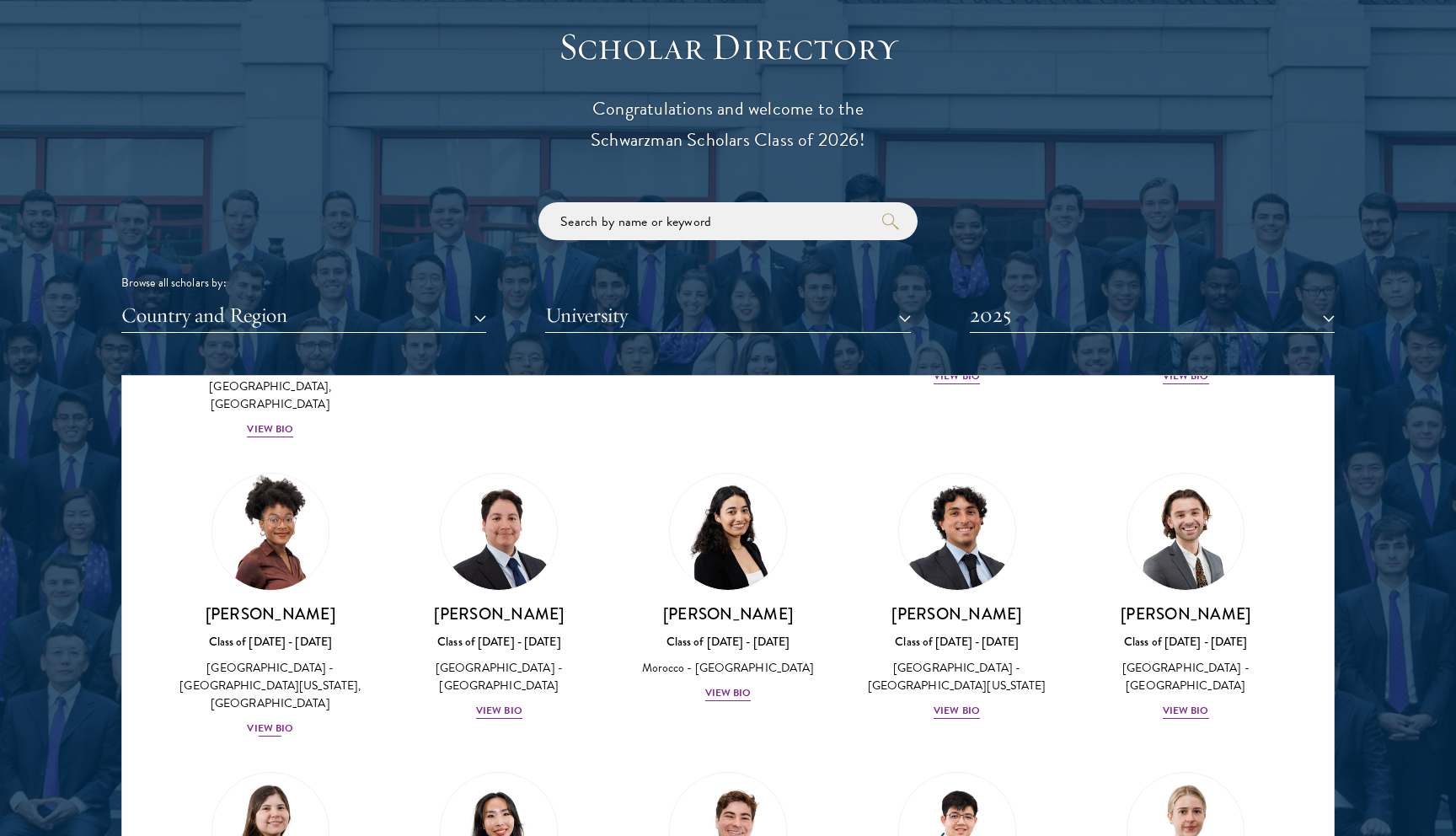
scroll to position [610, 0]
click at [280, 719] on div "View Bio" at bounding box center [270, 727] width 46 height 16
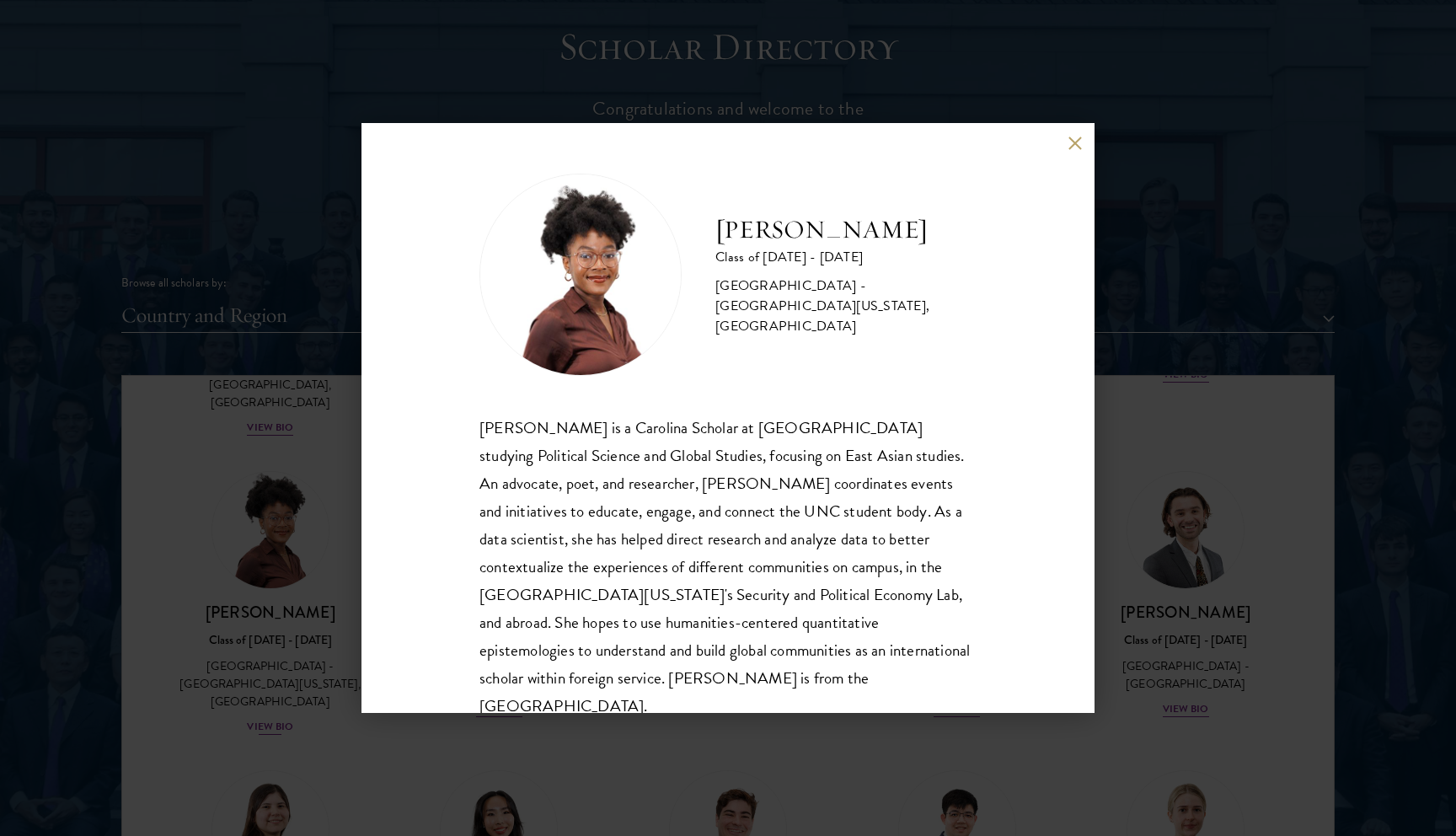
click at [280, 654] on div "[PERSON_NAME] Class of [DATE] - [DATE] [GEOGRAPHIC_DATA] - [GEOGRAPHIC_DATA][US…" at bounding box center [728, 418] width 1456 height 836
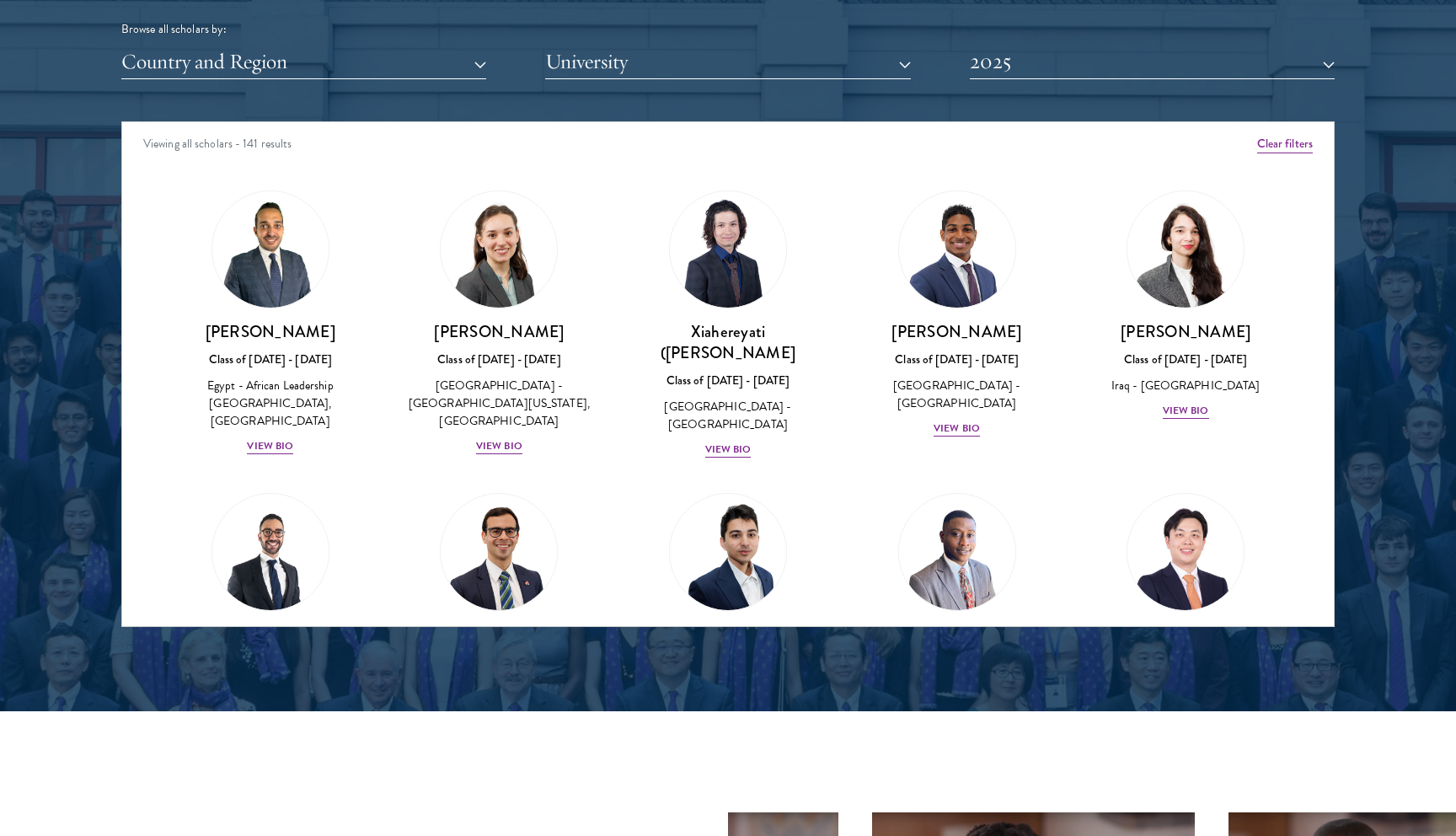
scroll to position [10, 0]
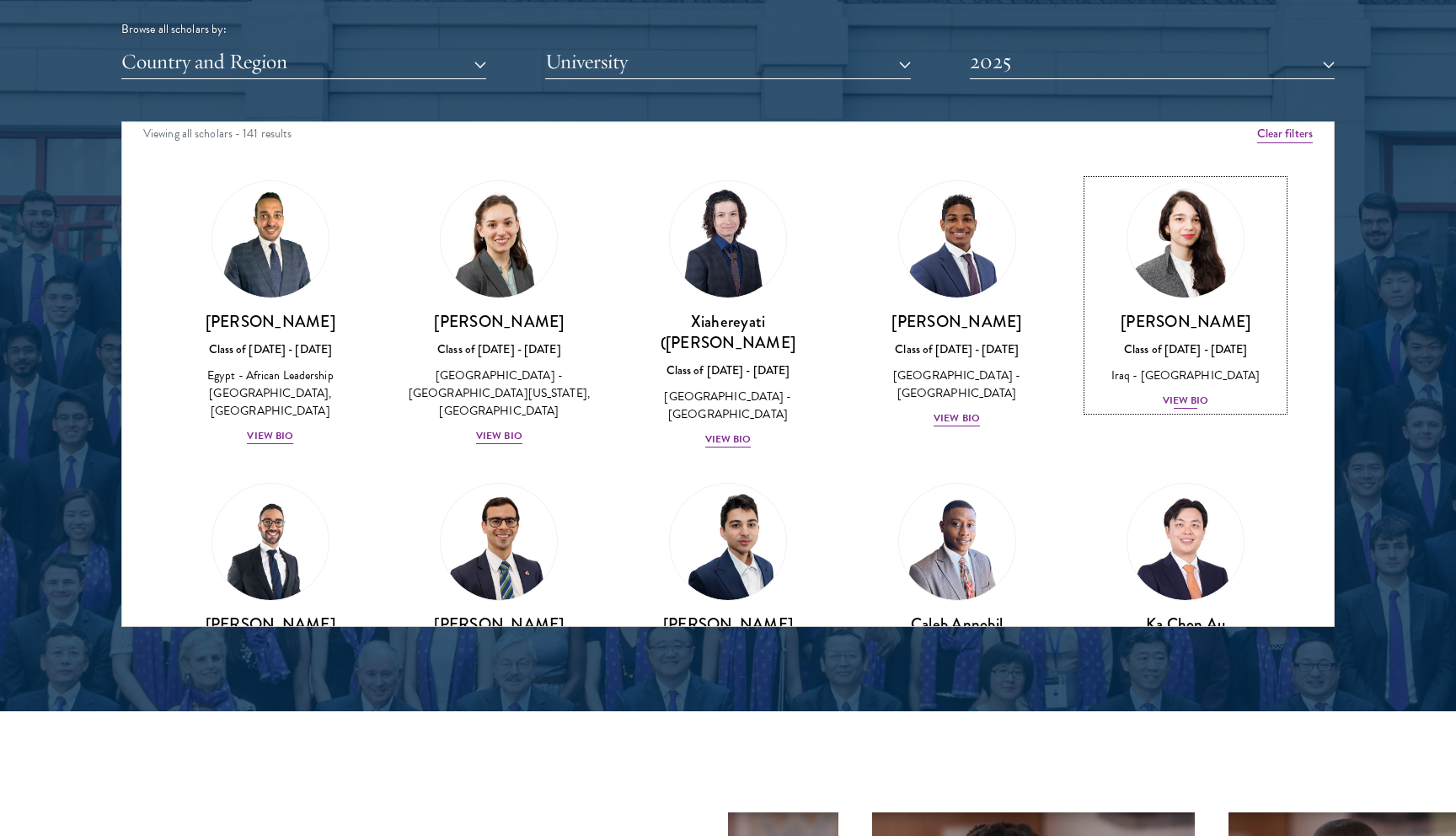
click at [1176, 406] on div "View Bio" at bounding box center [1186, 401] width 46 height 16
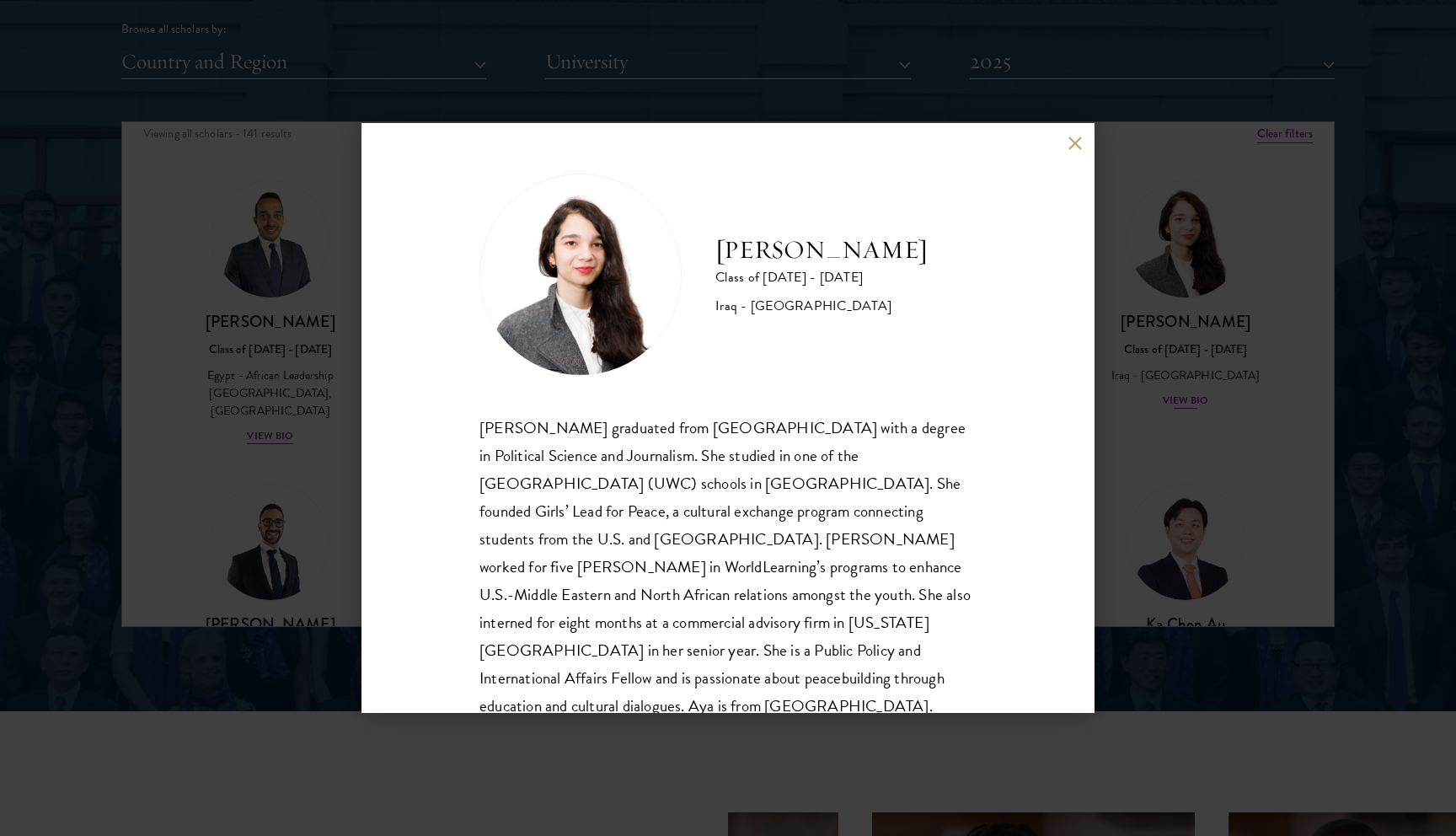
click at [1176, 406] on div "[PERSON_NAME] Class of [DATE] - [DATE] [GEOGRAPHIC_DATA] - [GEOGRAPHIC_DATA] [P…" at bounding box center [728, 418] width 1456 height 836
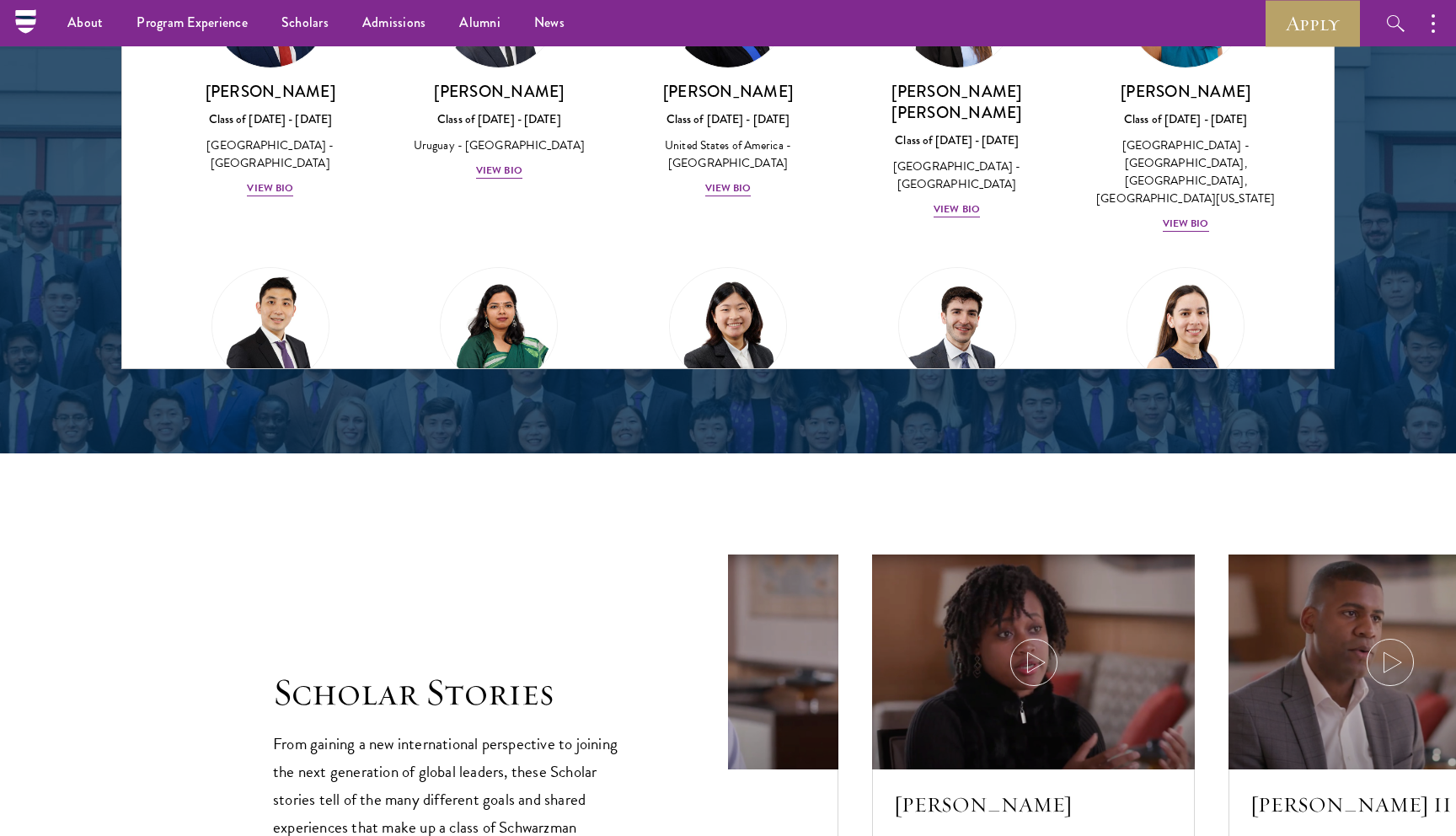
scroll to position [5152, 0]
